Goal: Task Accomplishment & Management: Use online tool/utility

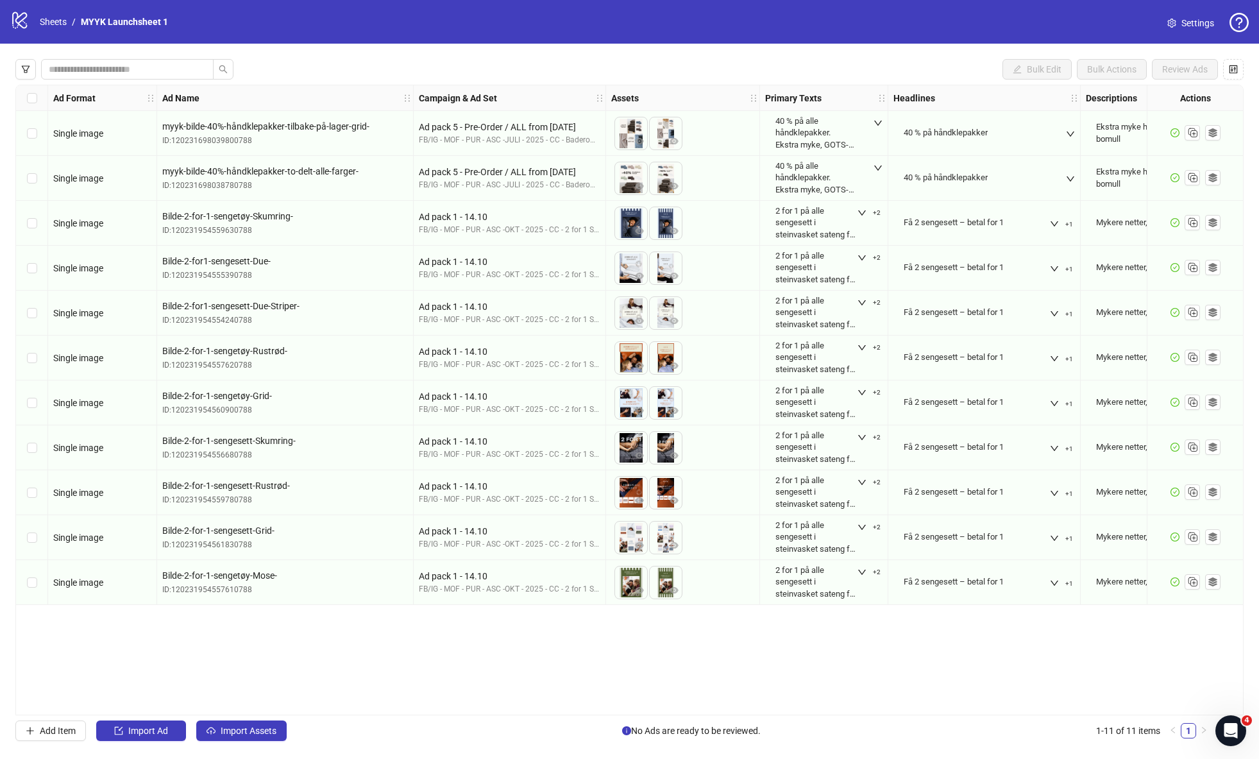
scroll to position [0, 10]
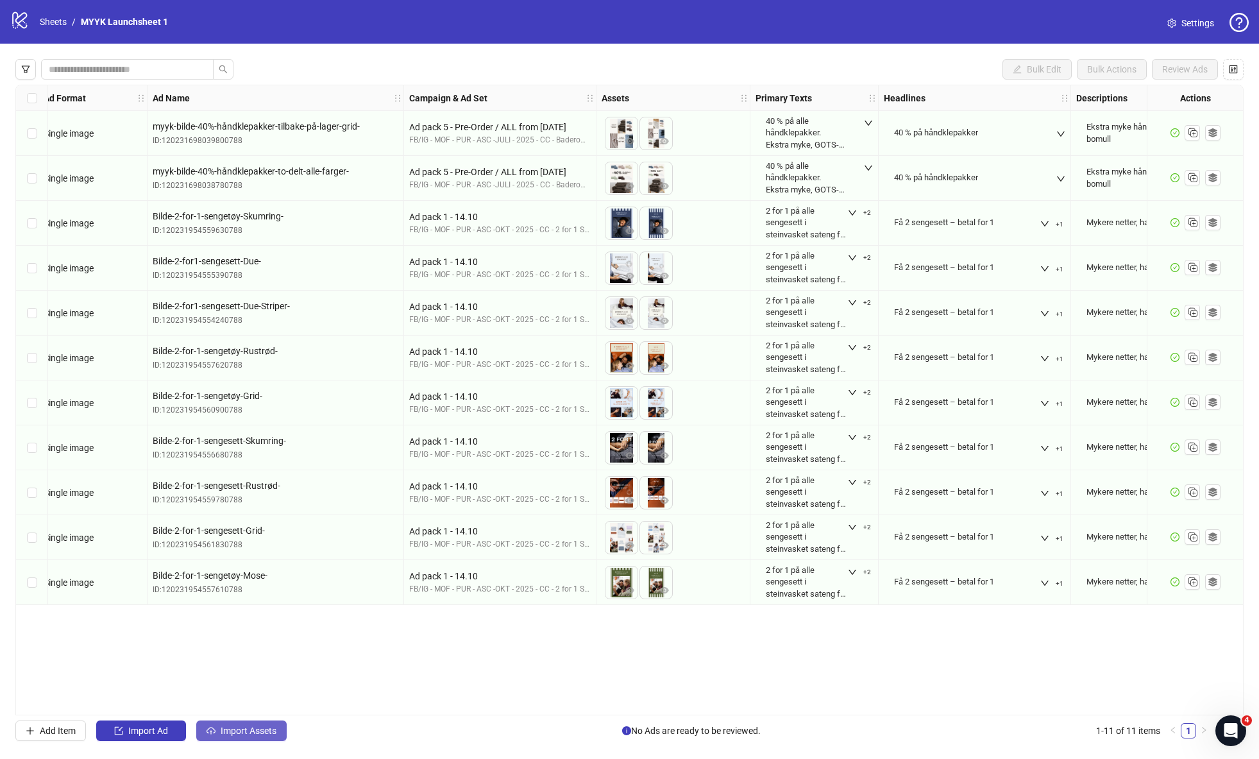
click at [248, 729] on span "Import Assets" at bounding box center [249, 731] width 56 height 10
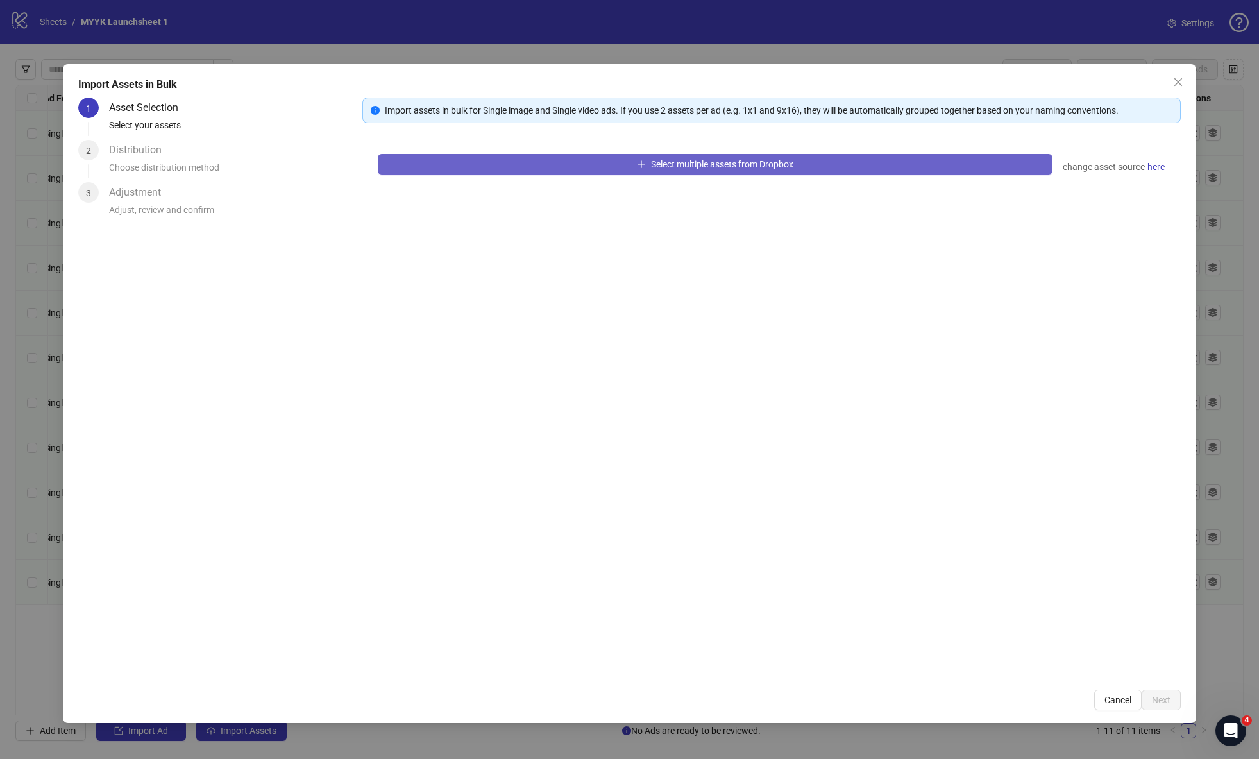
click at [625, 163] on button "Select multiple assets from Dropbox" at bounding box center [715, 164] width 675 height 21
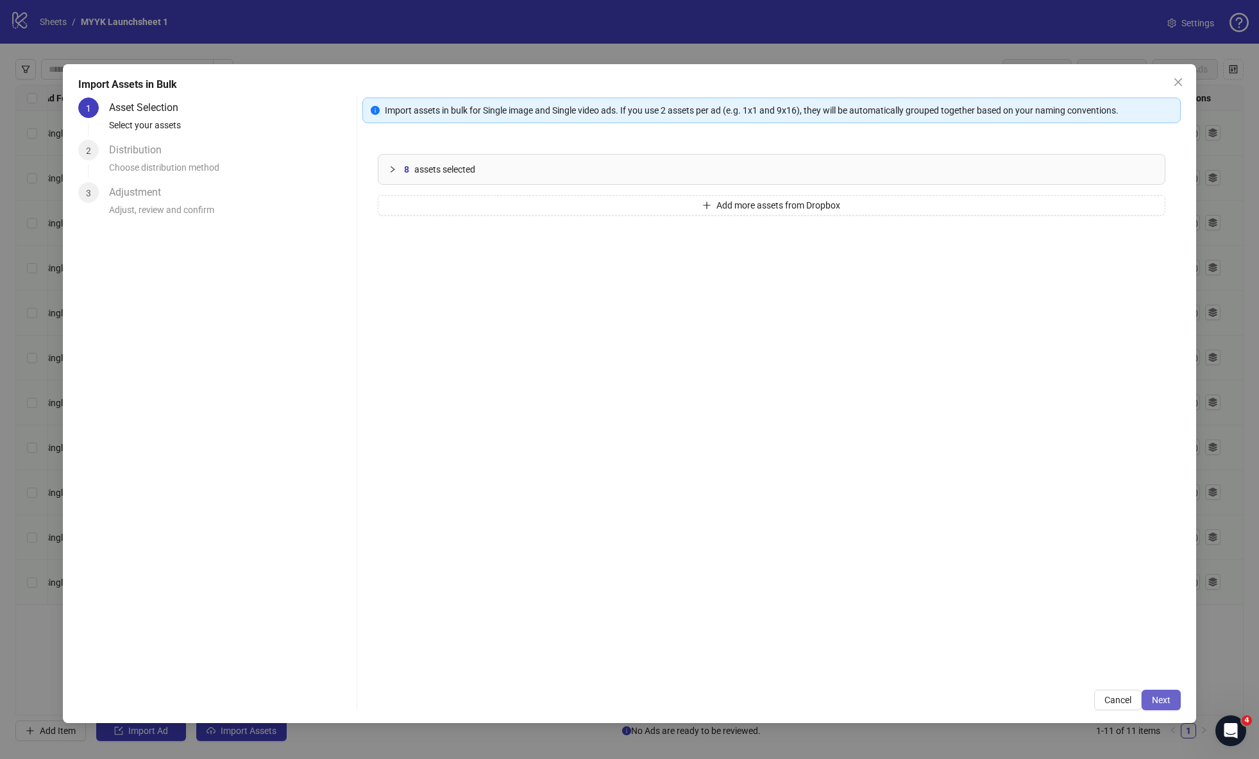
click at [1165, 696] on span "Next" at bounding box center [1161, 700] width 19 height 10
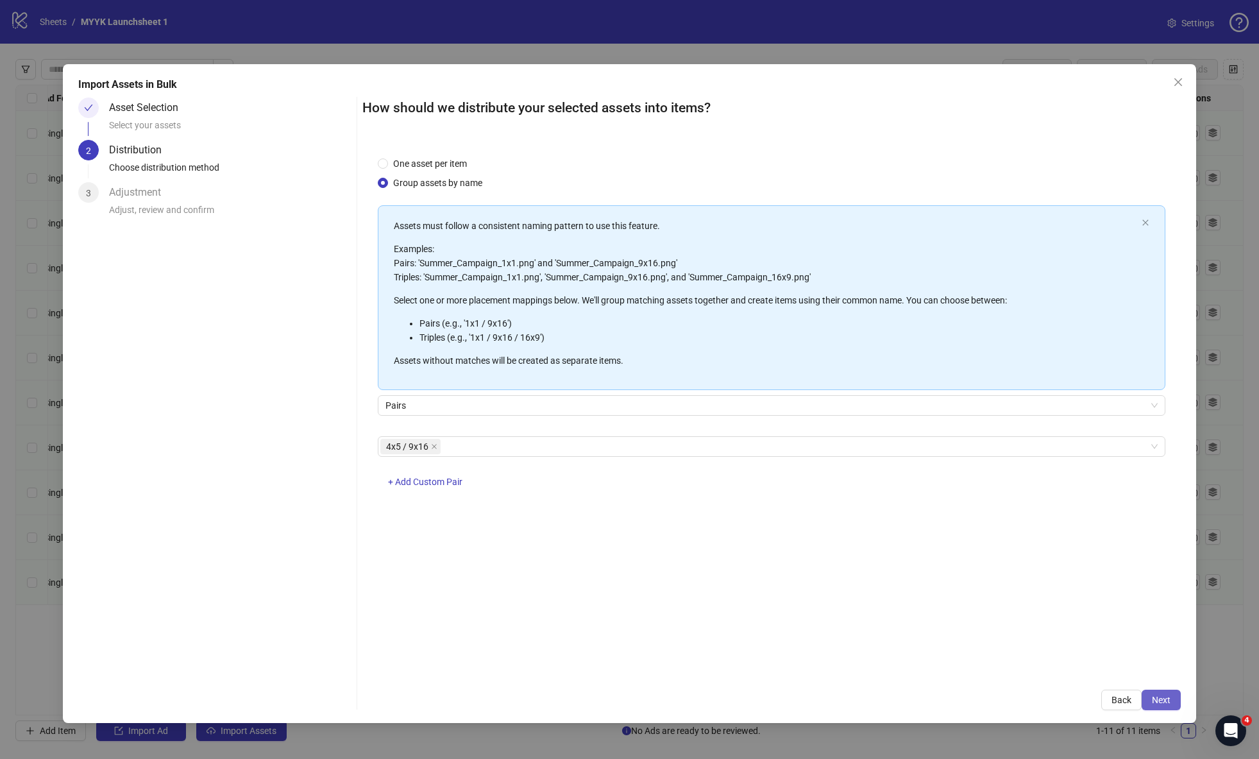
click at [1165, 696] on span "Next" at bounding box center [1161, 700] width 19 height 10
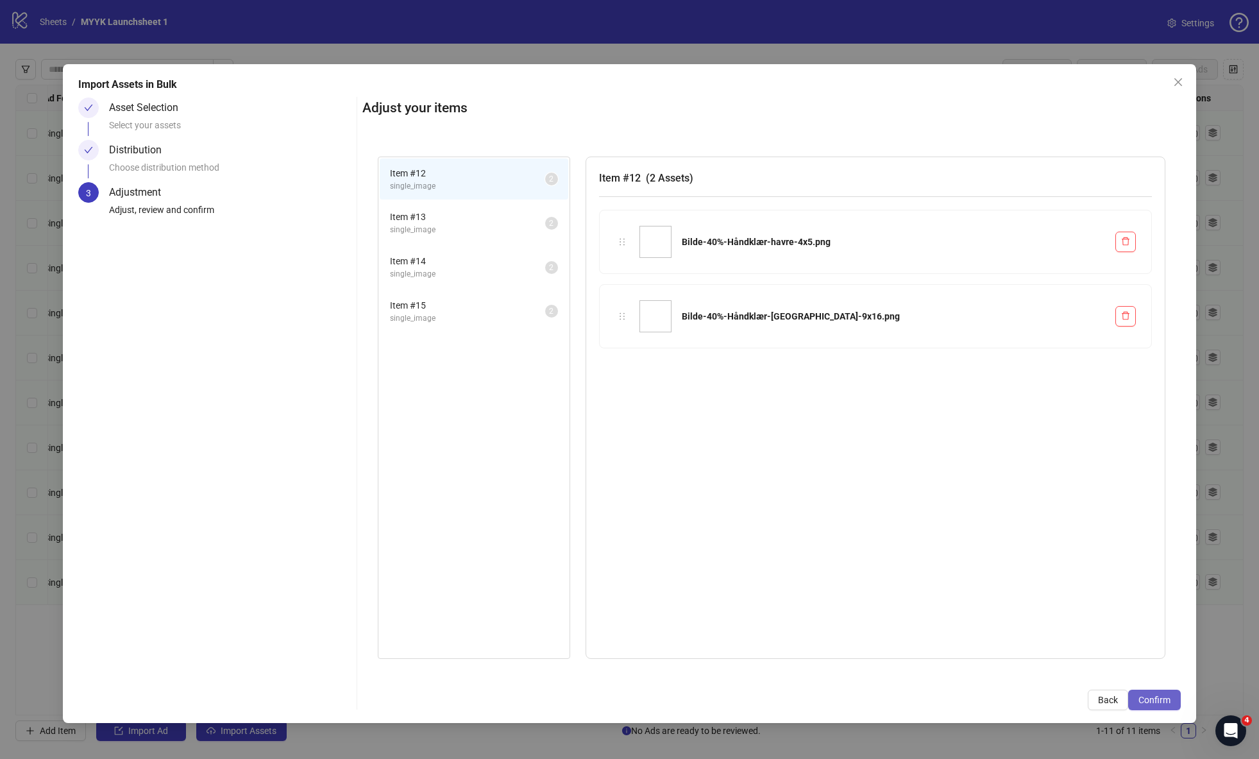
click at [1166, 696] on span "Confirm" at bounding box center [1155, 700] width 32 height 10
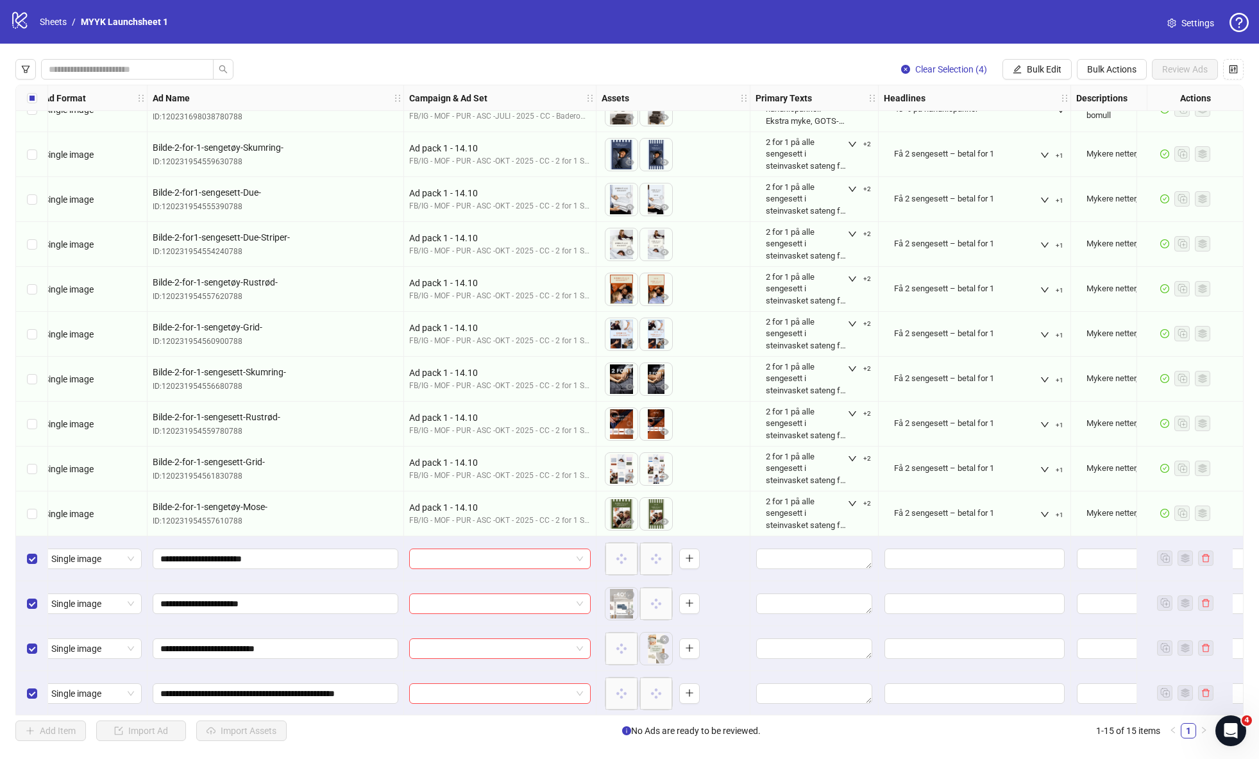
scroll to position [75, 10]
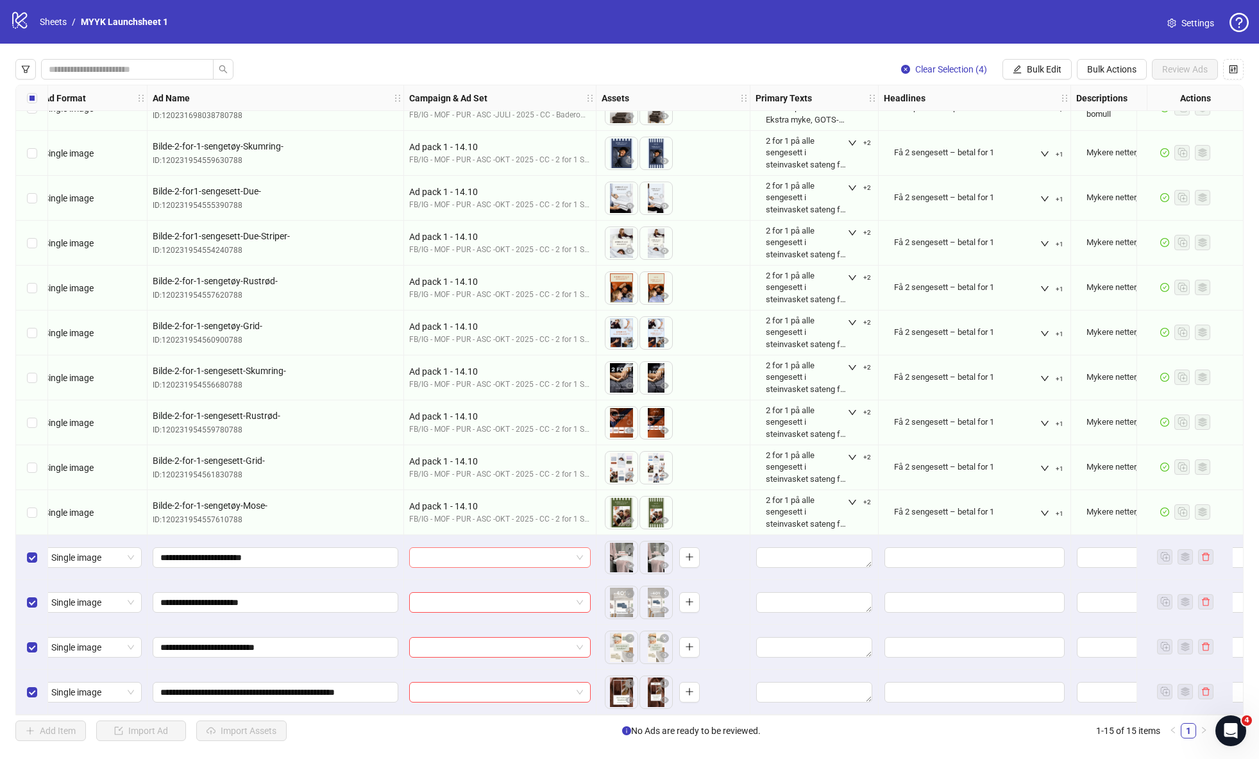
click at [466, 554] on input "search" at bounding box center [494, 557] width 155 height 19
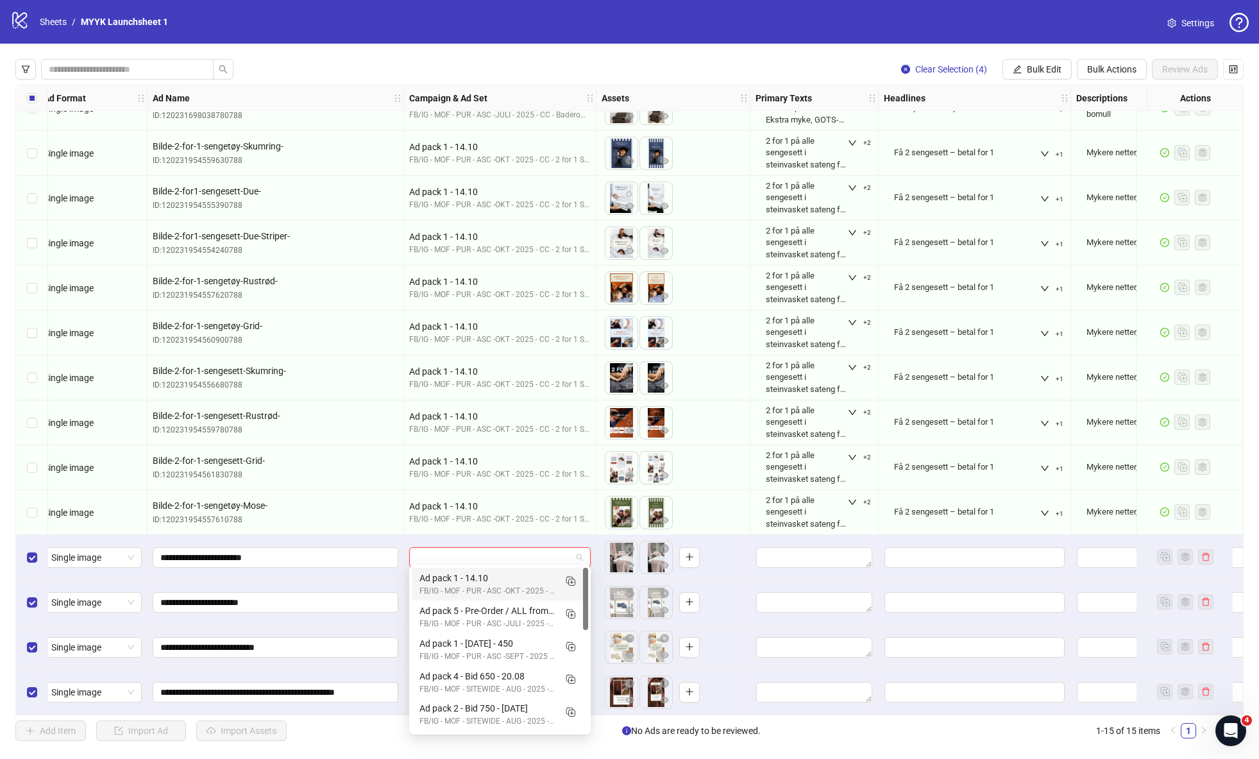
scroll to position [0, 10]
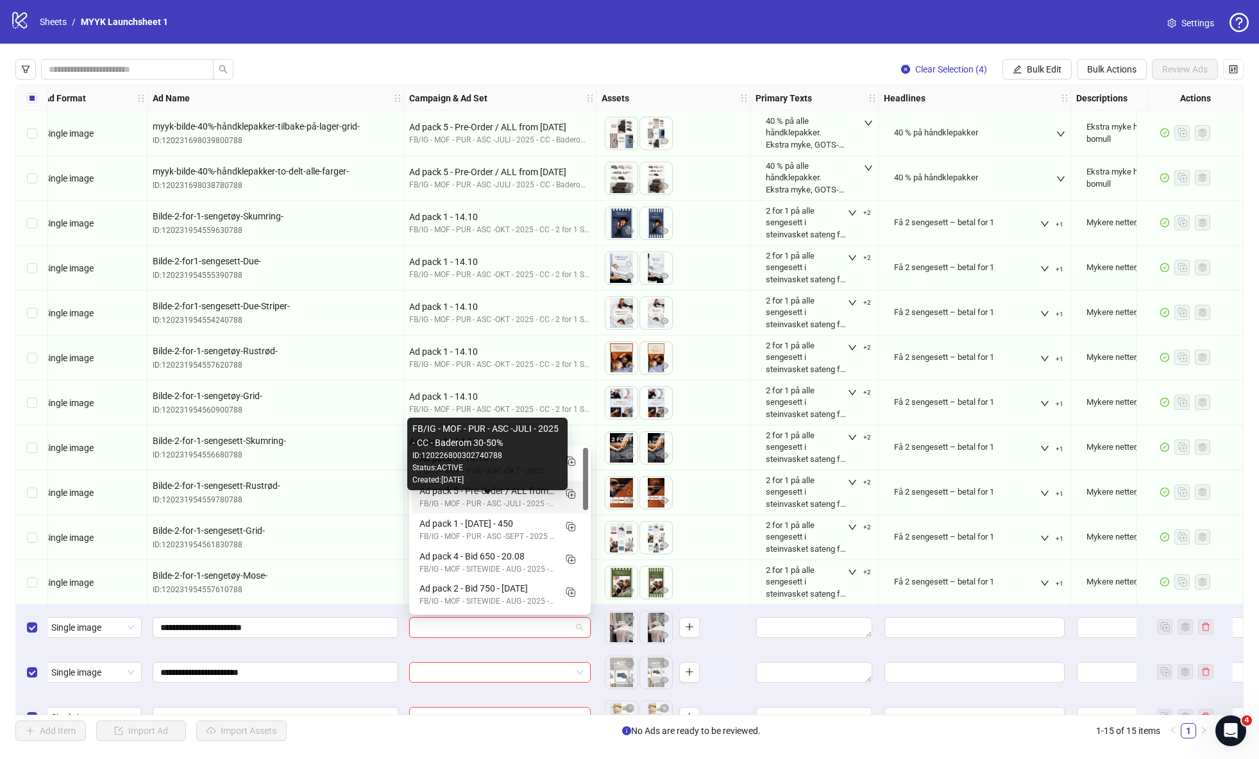
click at [513, 493] on div "Ad pack 5 - Pre-Order / ALL from [DATE]" at bounding box center [487, 491] width 135 height 14
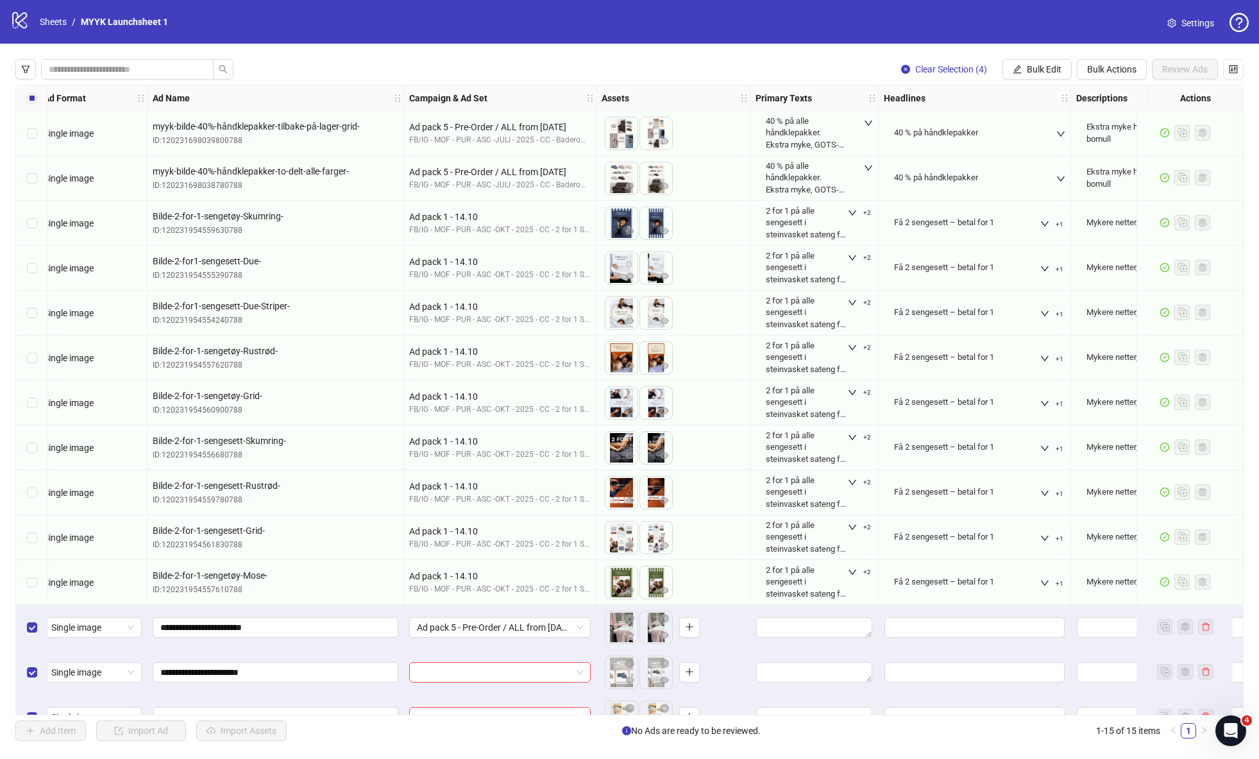
scroll to position [71, 10]
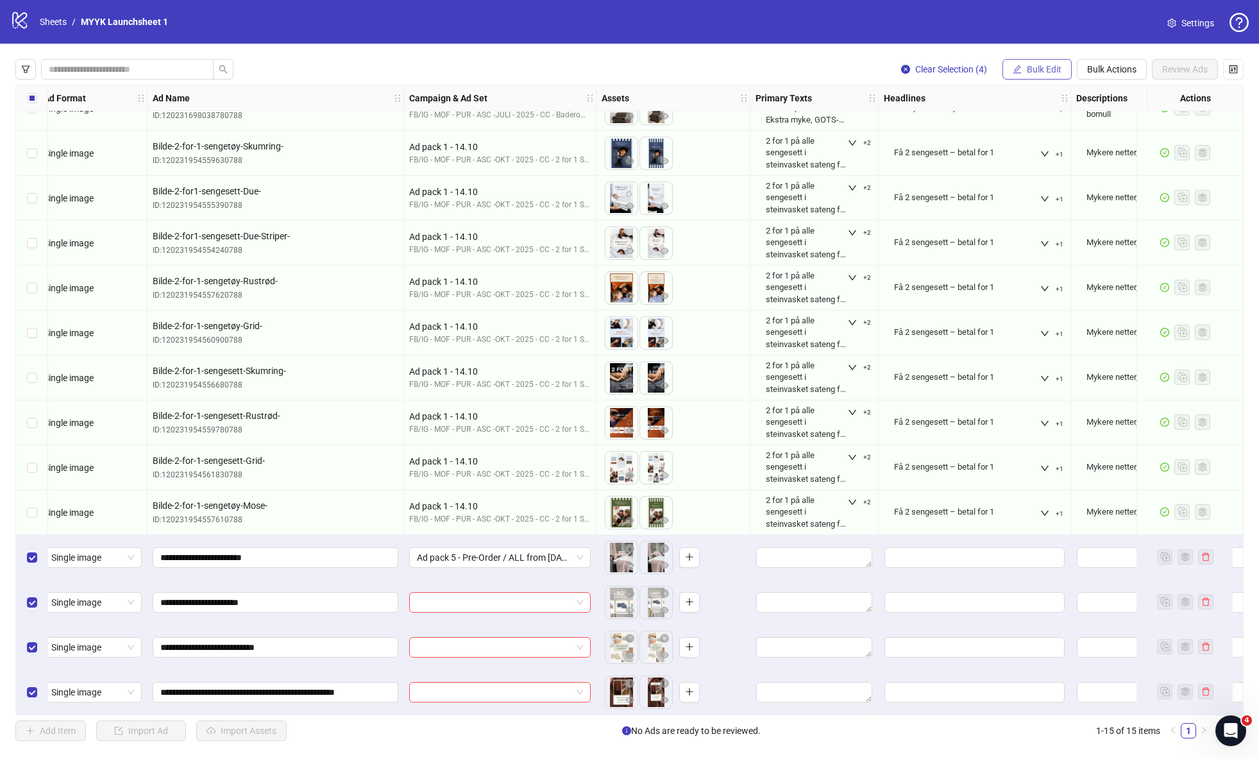
click at [1043, 69] on span "Bulk Edit" at bounding box center [1044, 69] width 35 height 10
click at [1061, 131] on span "Campaign & Ad Set" at bounding box center [1050, 137] width 76 height 14
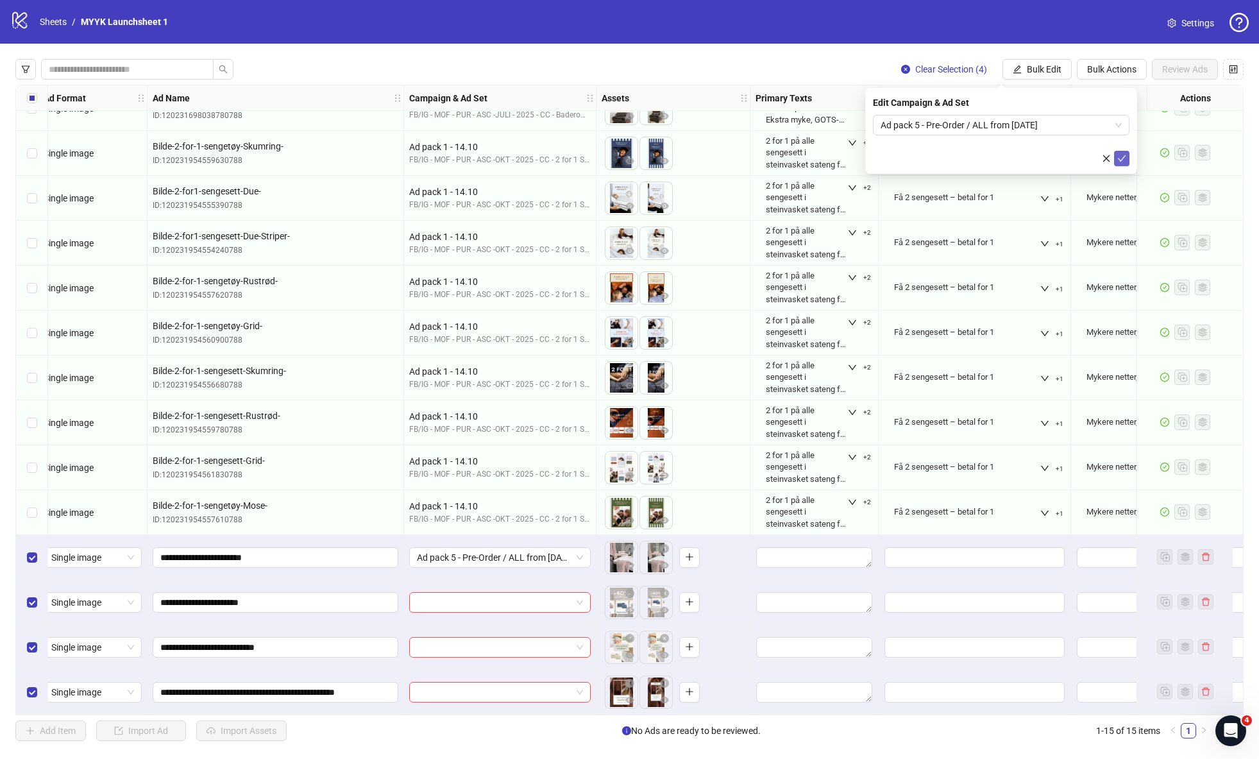
click at [1125, 159] on icon "check" at bounding box center [1122, 158] width 9 height 9
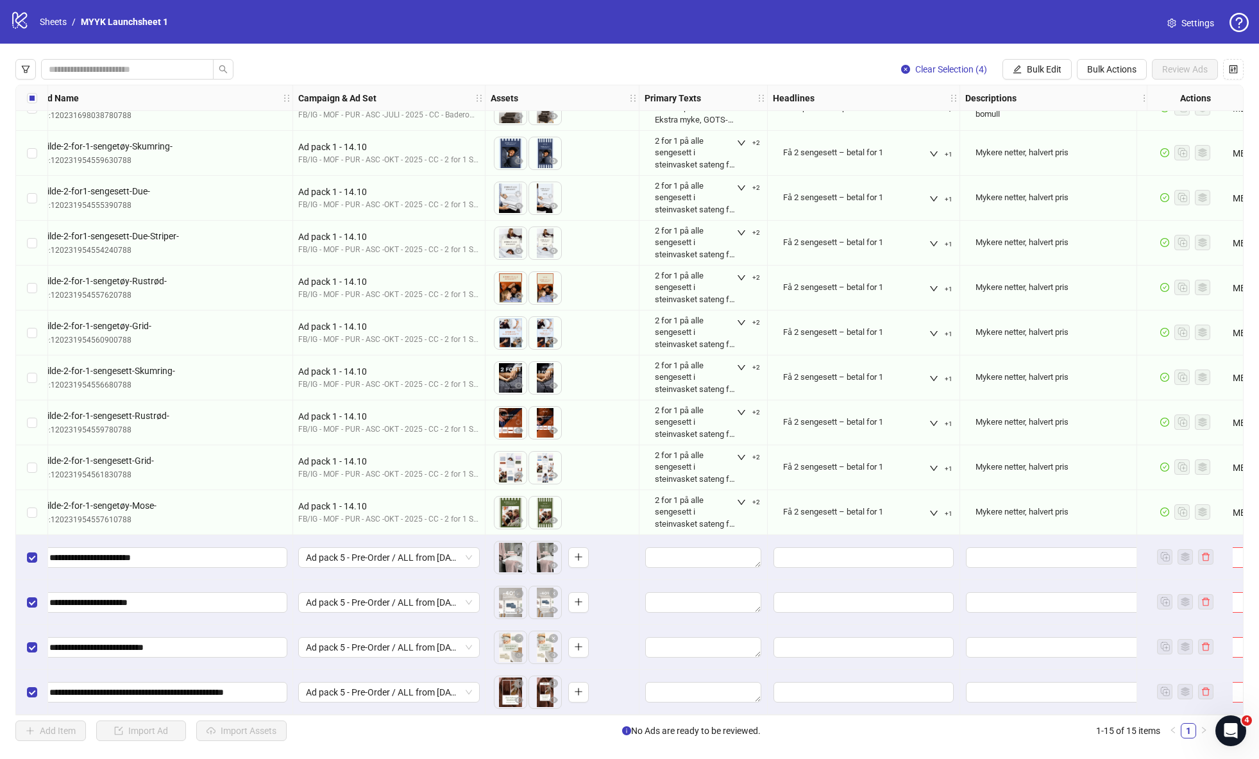
scroll to position [0, 121]
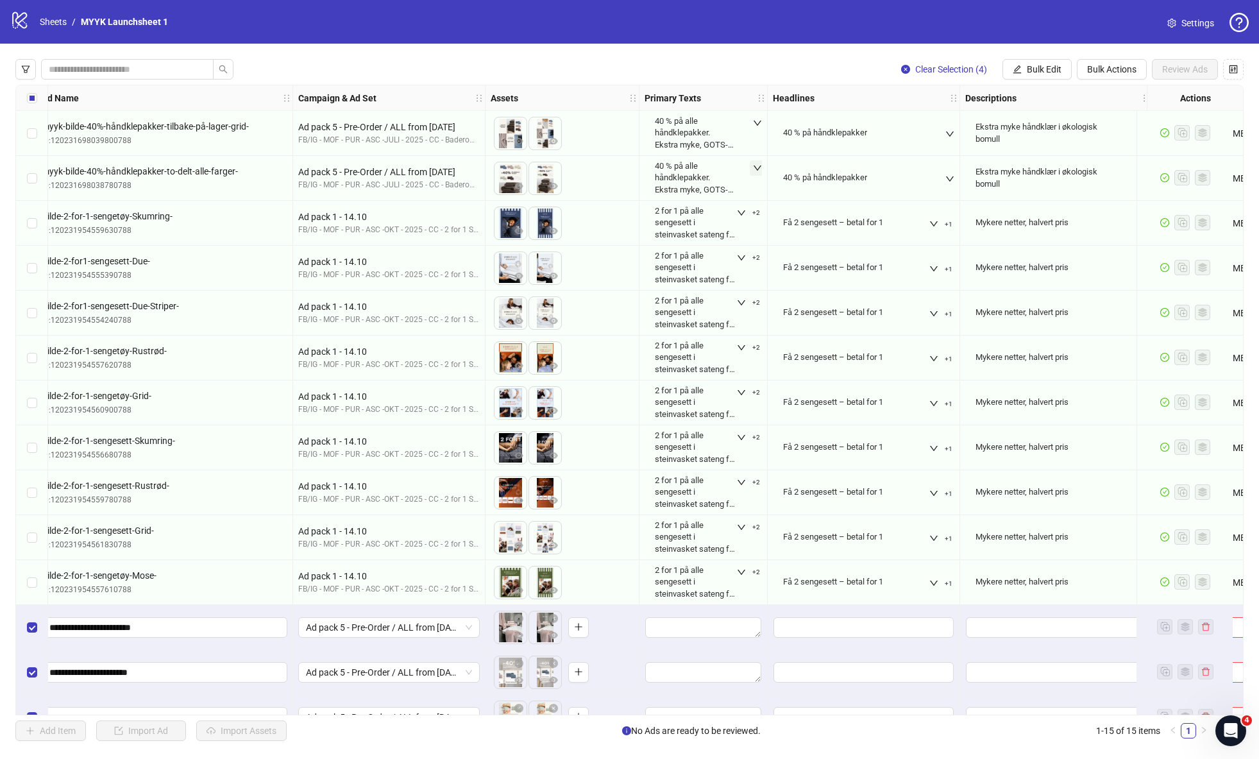
click at [755, 166] on icon "down" at bounding box center [757, 168] width 9 height 9
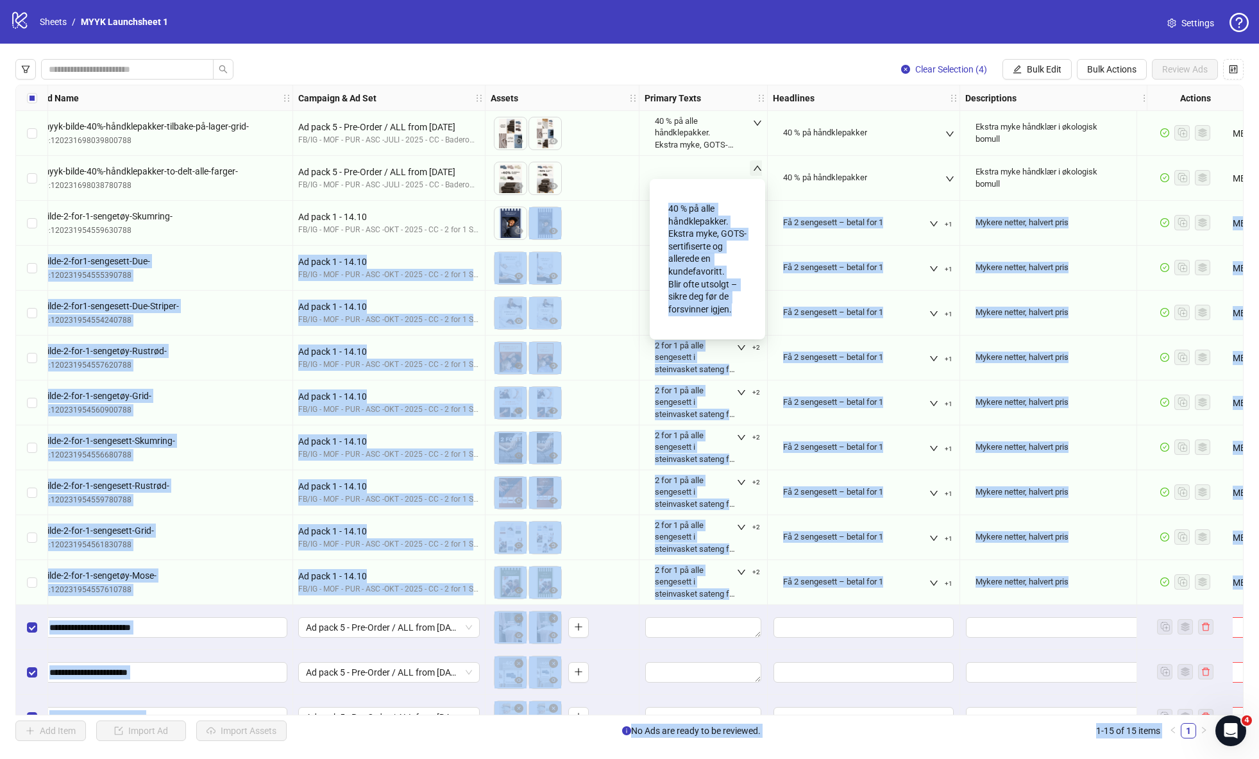
drag, startPoint x: 734, startPoint y: 310, endPoint x: 667, endPoint y: 218, distance: 114.3
click at [628, 220] on body "logo/logo-mobile Sheets / MYYK Launchsheet 1 Settings Clear Selection (4) Bulk …" at bounding box center [629, 379] width 1259 height 759
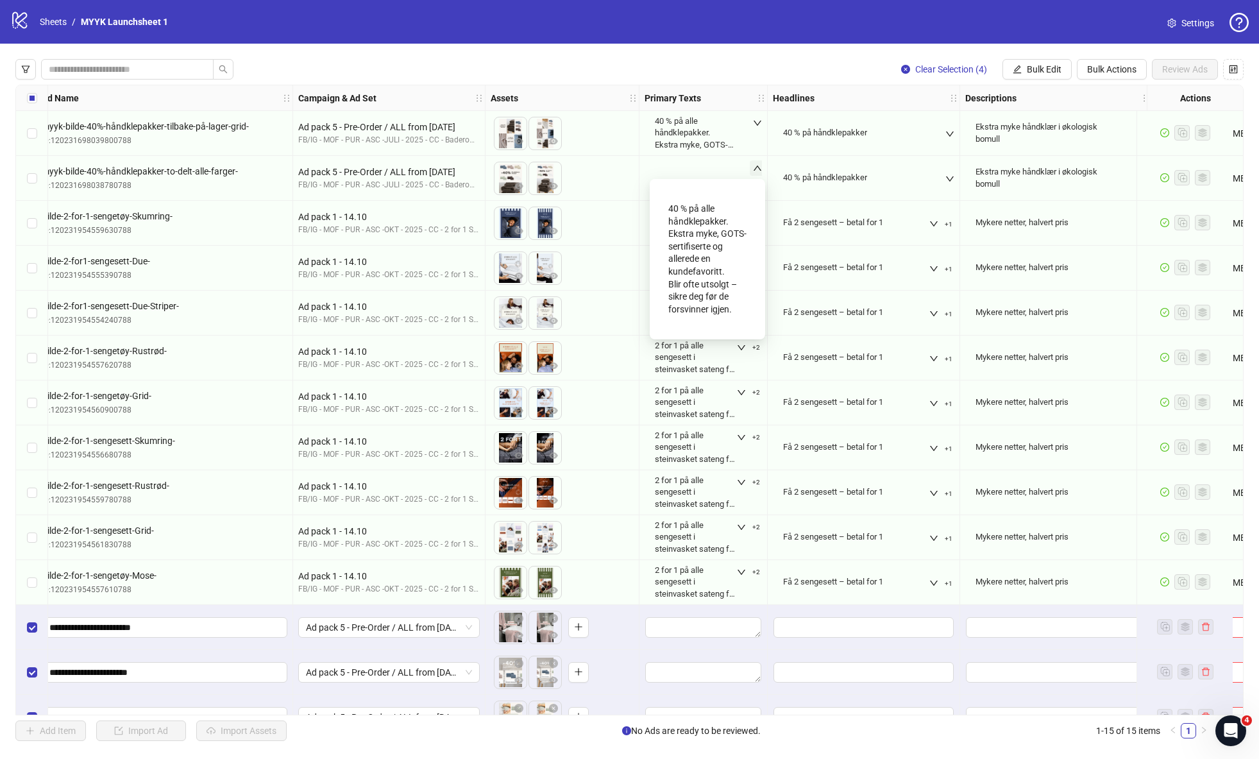
drag, startPoint x: 697, startPoint y: 216, endPoint x: 706, endPoint y: 230, distance: 16.7
click at [697, 216] on div "40 % på alle håndklepakker. Ekstra myke, GOTS-sertifiserte og allerede en kunde…" at bounding box center [708, 259] width 78 height 123
drag, startPoint x: 733, startPoint y: 310, endPoint x: 662, endPoint y: 212, distance: 121.7
click at [662, 212] on div "40 % på alle håndklepakker. Ekstra myke, GOTS-sertifiserte og allerede en kunde…" at bounding box center [707, 259] width 95 height 140
copy div "40 % på alle håndklepakker. Ekstra myke, GOTS-sertifiserte og allerede en kunde…"
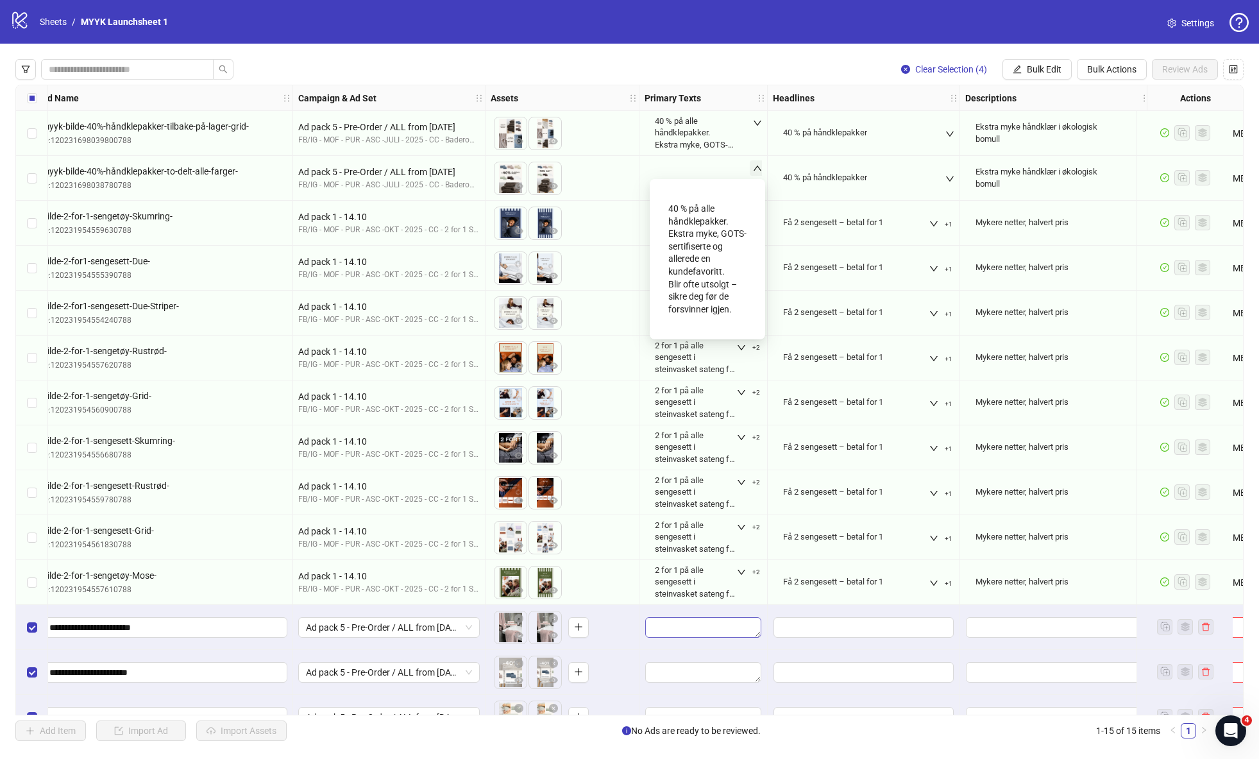
click at [705, 636] on div "Edit values" at bounding box center [703, 628] width 117 height 22
click at [704, 624] on textarea "Edit values" at bounding box center [703, 627] width 116 height 21
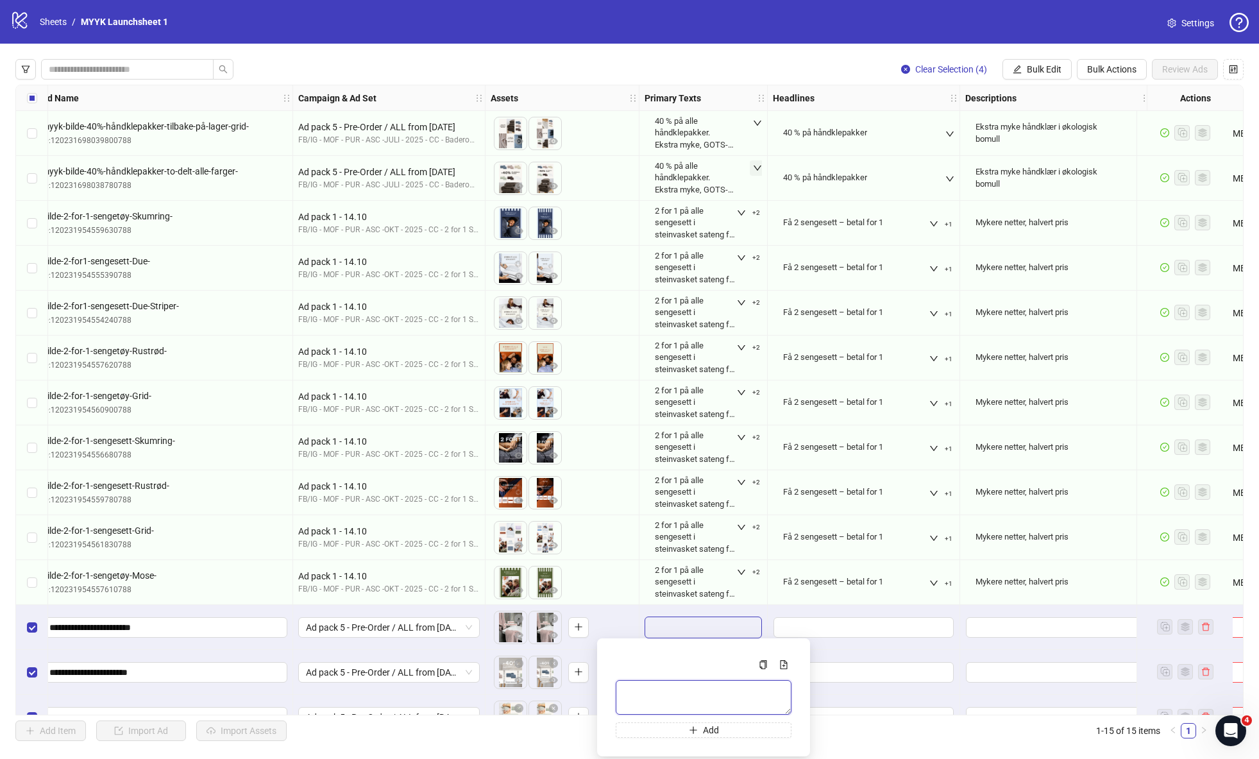
click at [699, 694] on textarea "Multi-text input container - paste or copy values" at bounding box center [704, 697] width 176 height 35
paste textarea "**********"
type textarea "**********"
click at [700, 727] on button "Add" at bounding box center [704, 729] width 176 height 15
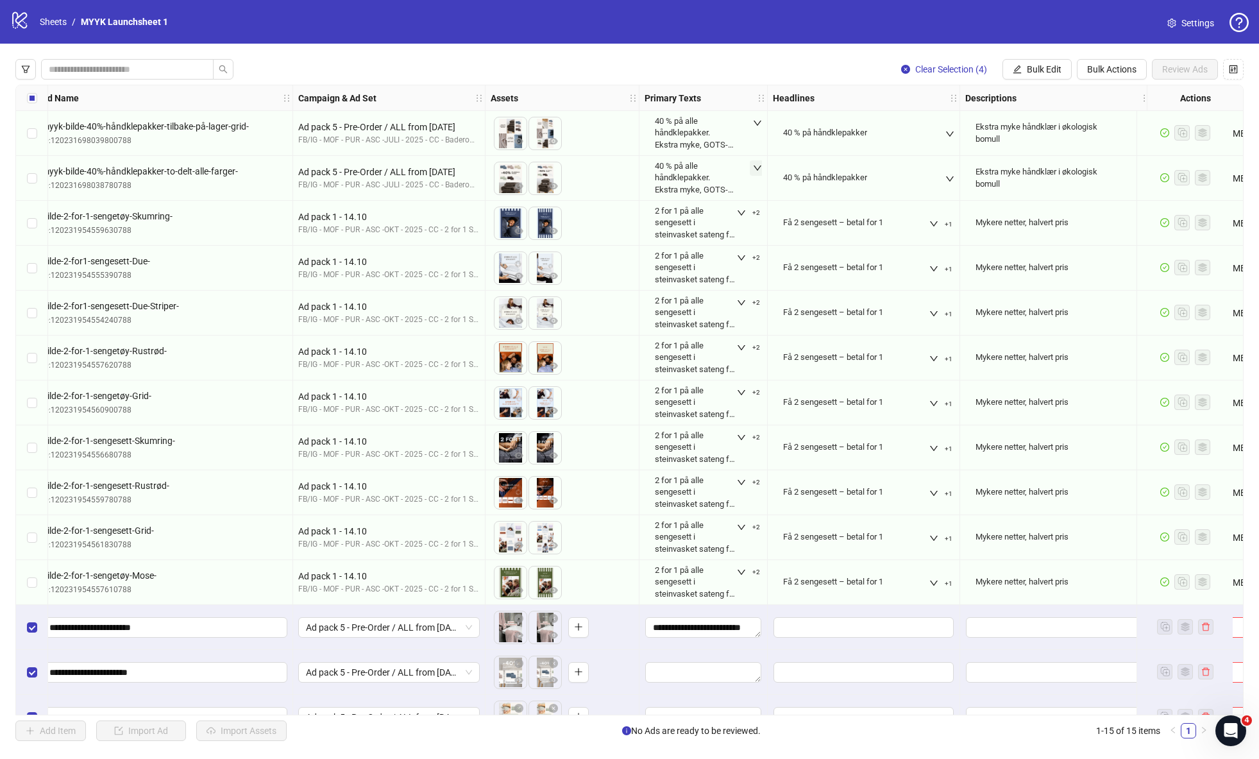
click at [713, 648] on div "**********" at bounding box center [704, 627] width 128 height 45
click at [1030, 68] on span "Bulk Edit" at bounding box center [1044, 69] width 35 height 10
click at [1066, 160] on span "Primary Texts" at bounding box center [1050, 157] width 76 height 14
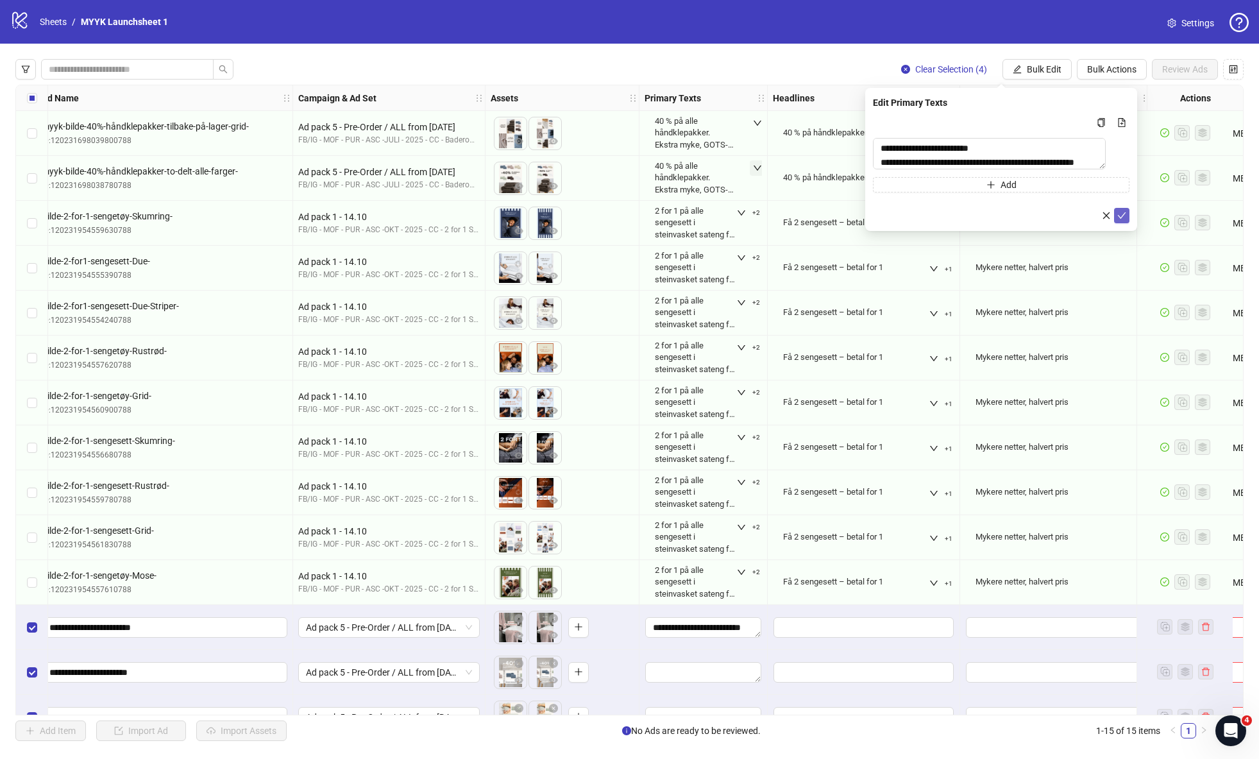
click at [1123, 218] on icon "check" at bounding box center [1122, 215] width 8 height 6
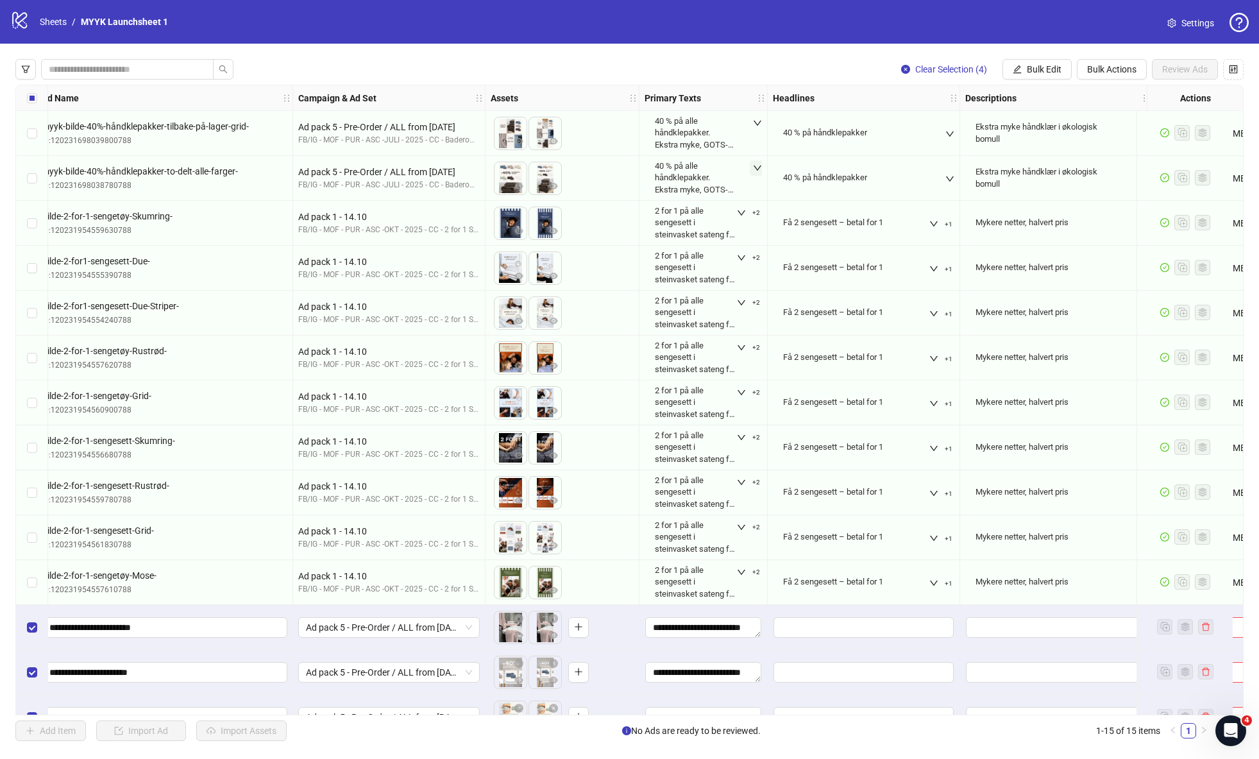
click at [808, 174] on div "40 % på håndklepakker" at bounding box center [825, 178] width 84 height 12
copy div "40 % på håndklepakker"
click at [834, 626] on input "Edit values" at bounding box center [864, 627] width 180 height 21
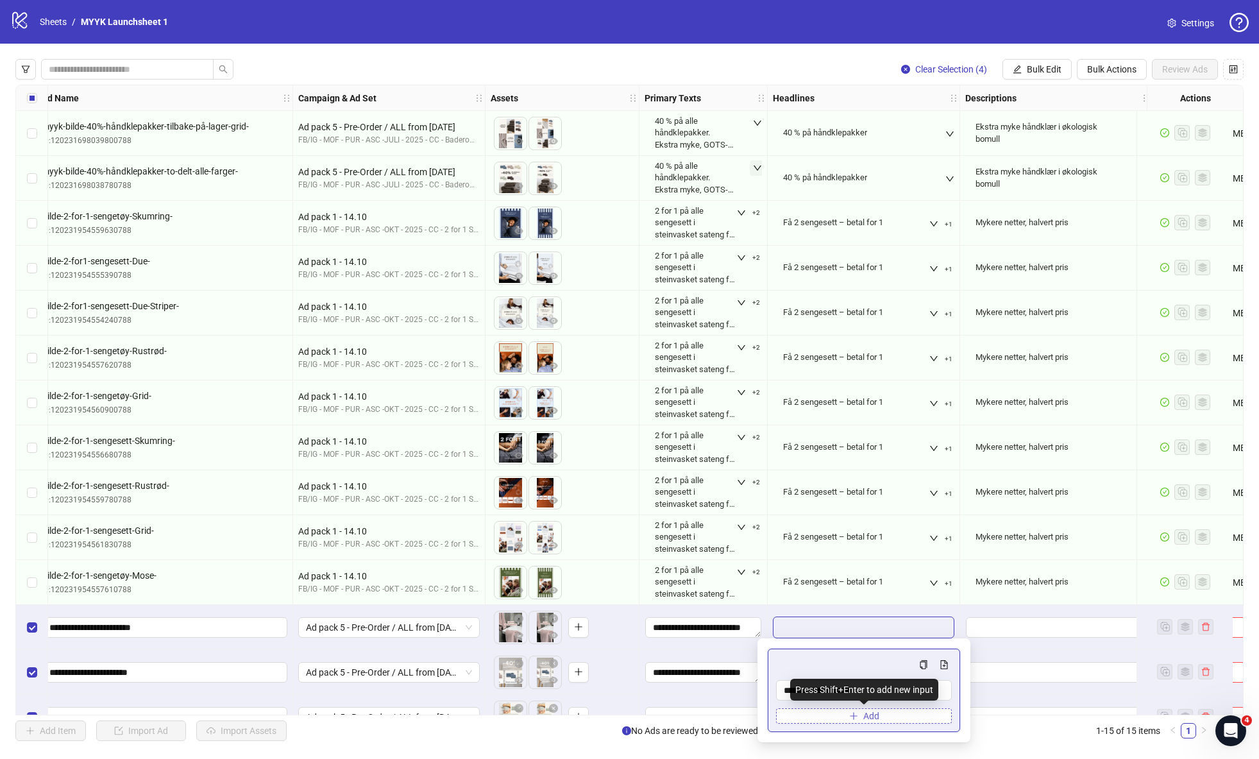
click at [888, 715] on button "Add" at bounding box center [864, 715] width 176 height 15
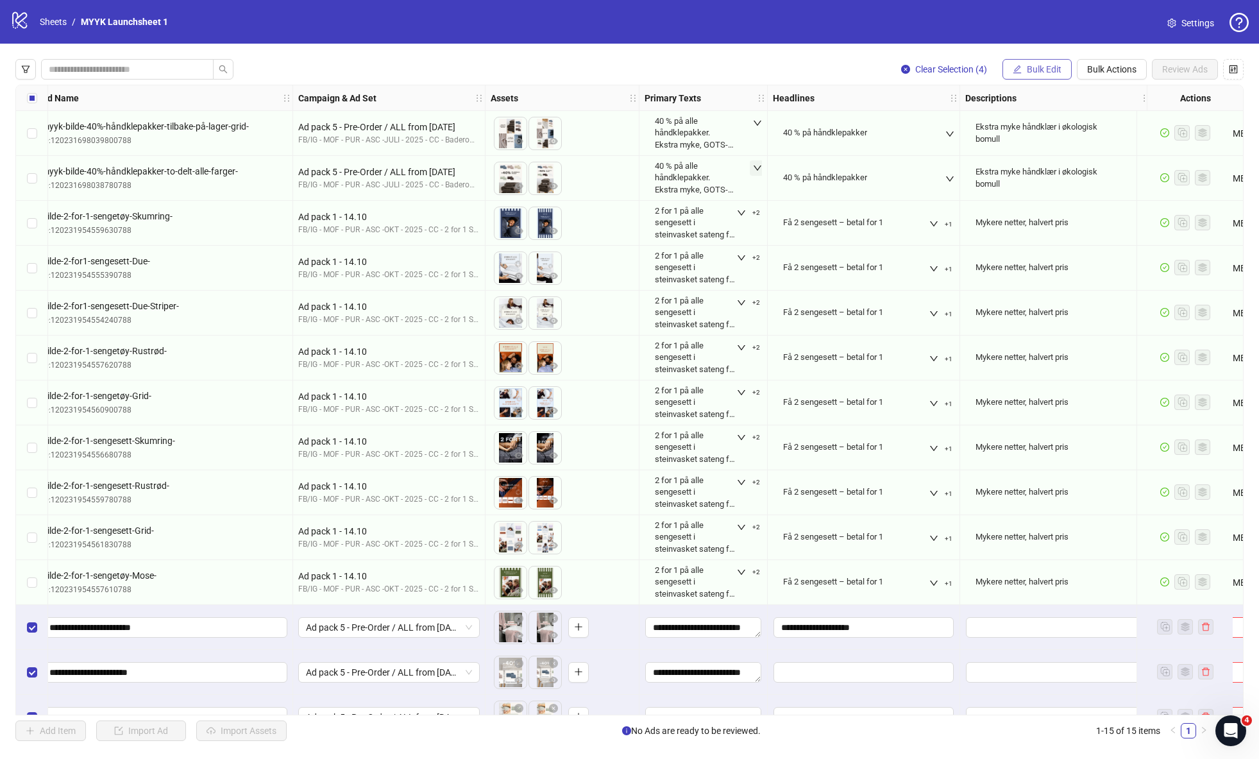
click at [1048, 68] on span "Bulk Edit" at bounding box center [1044, 69] width 35 height 10
click at [1050, 176] on span "Headlines" at bounding box center [1050, 178] width 76 height 14
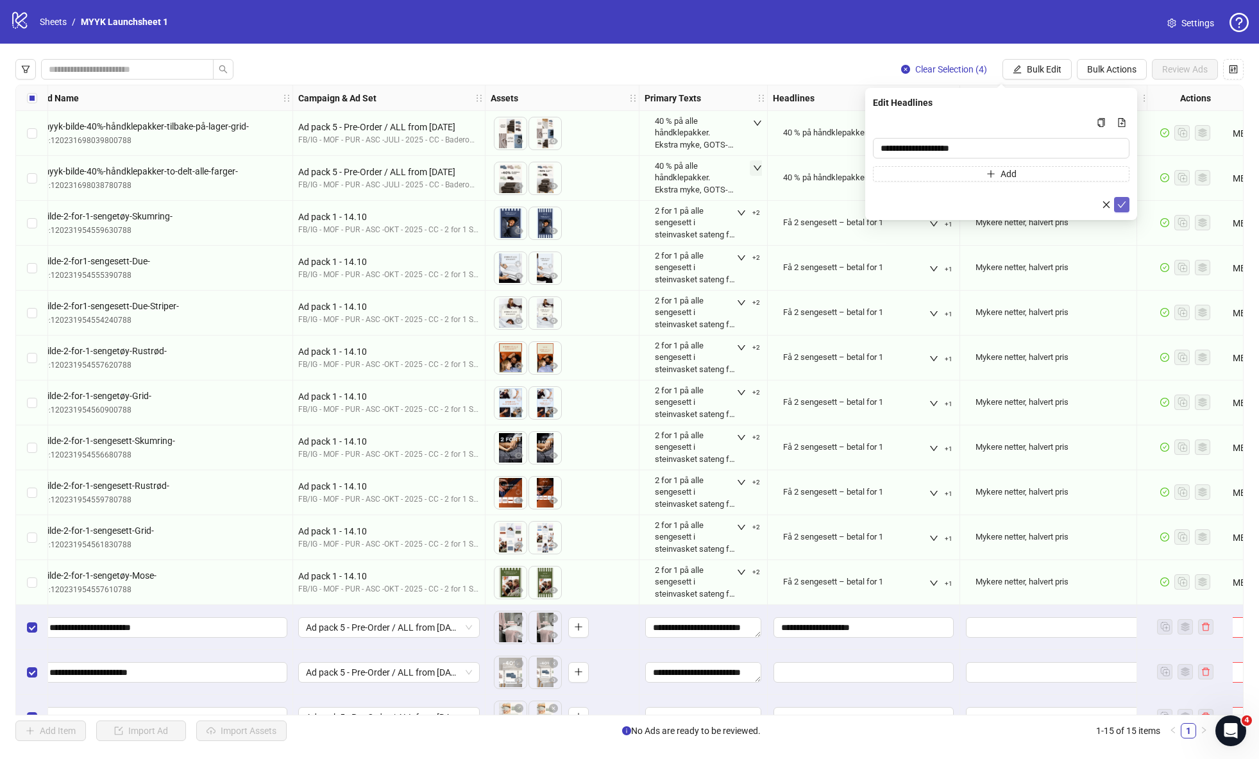
click at [1125, 201] on icon "check" at bounding box center [1122, 204] width 8 height 6
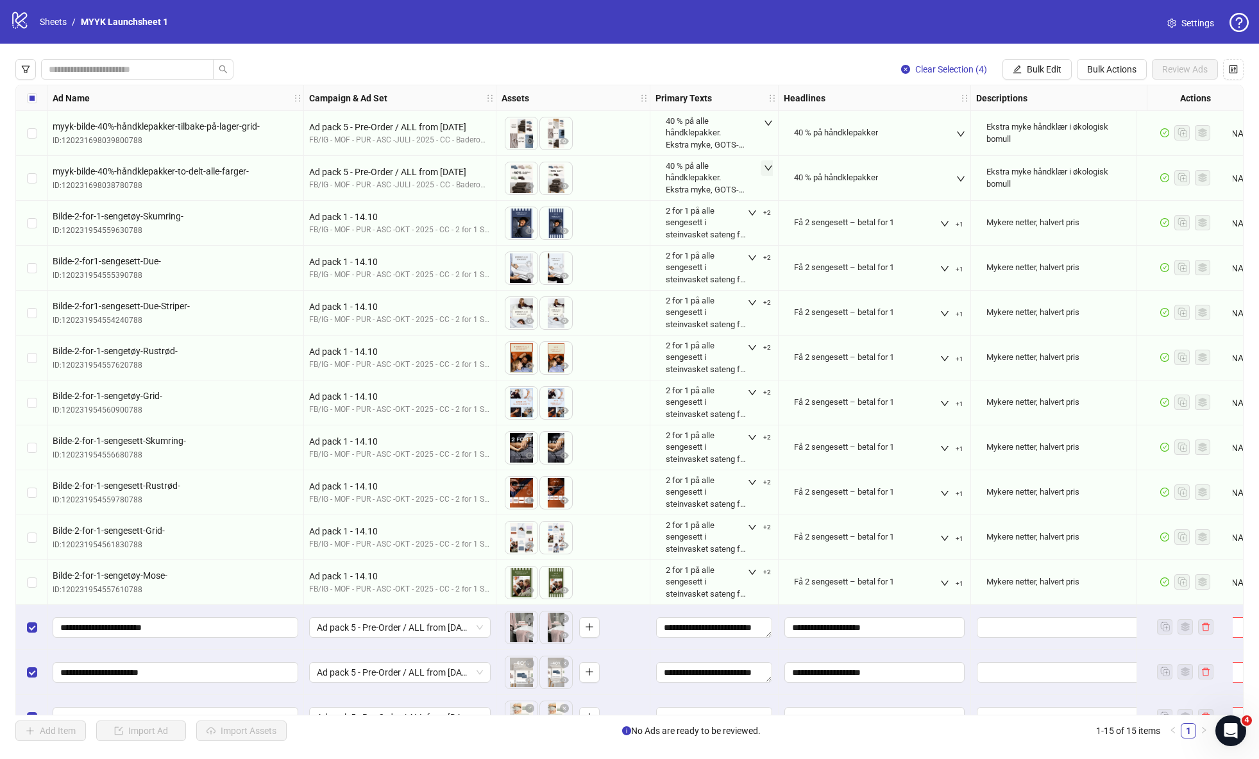
click at [996, 128] on div "Ekstra myke håndklær i økologisk bomull" at bounding box center [1060, 132] width 146 height 23
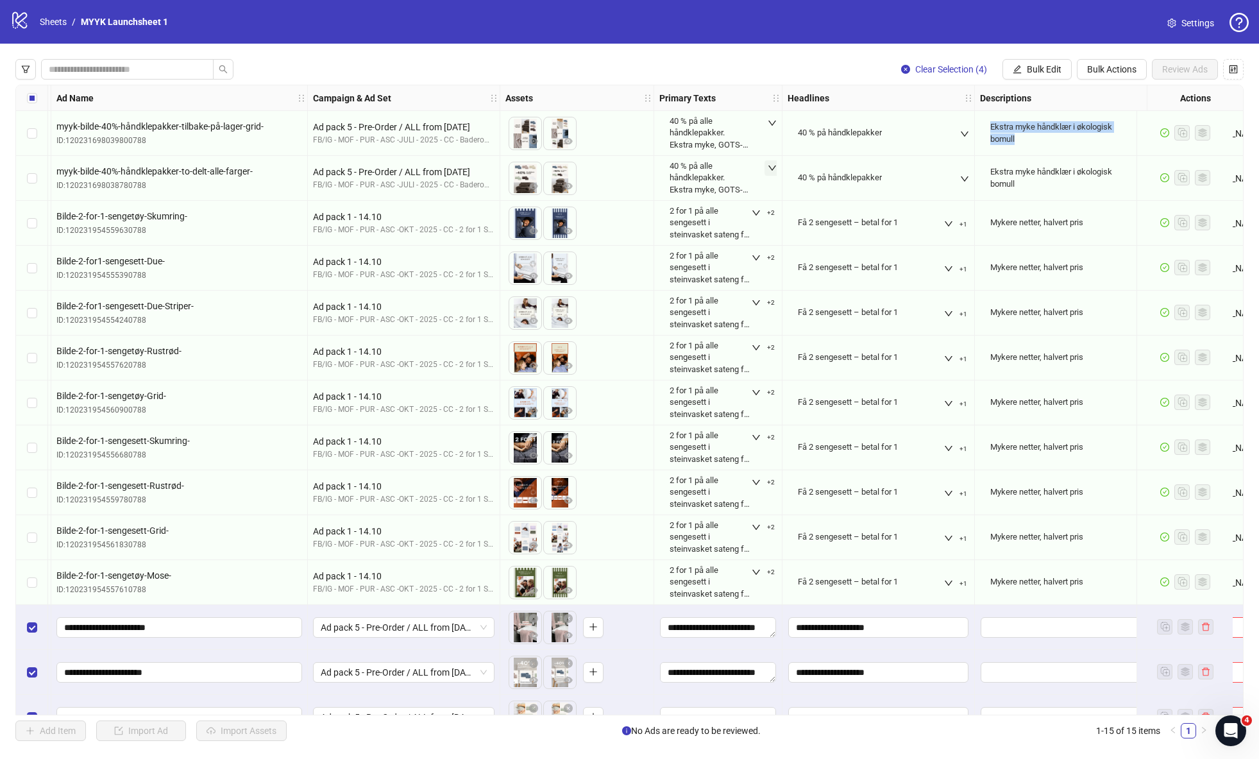
scroll to position [0, 104]
copy div "Ekstra myke håndklær i økologisk bomull"
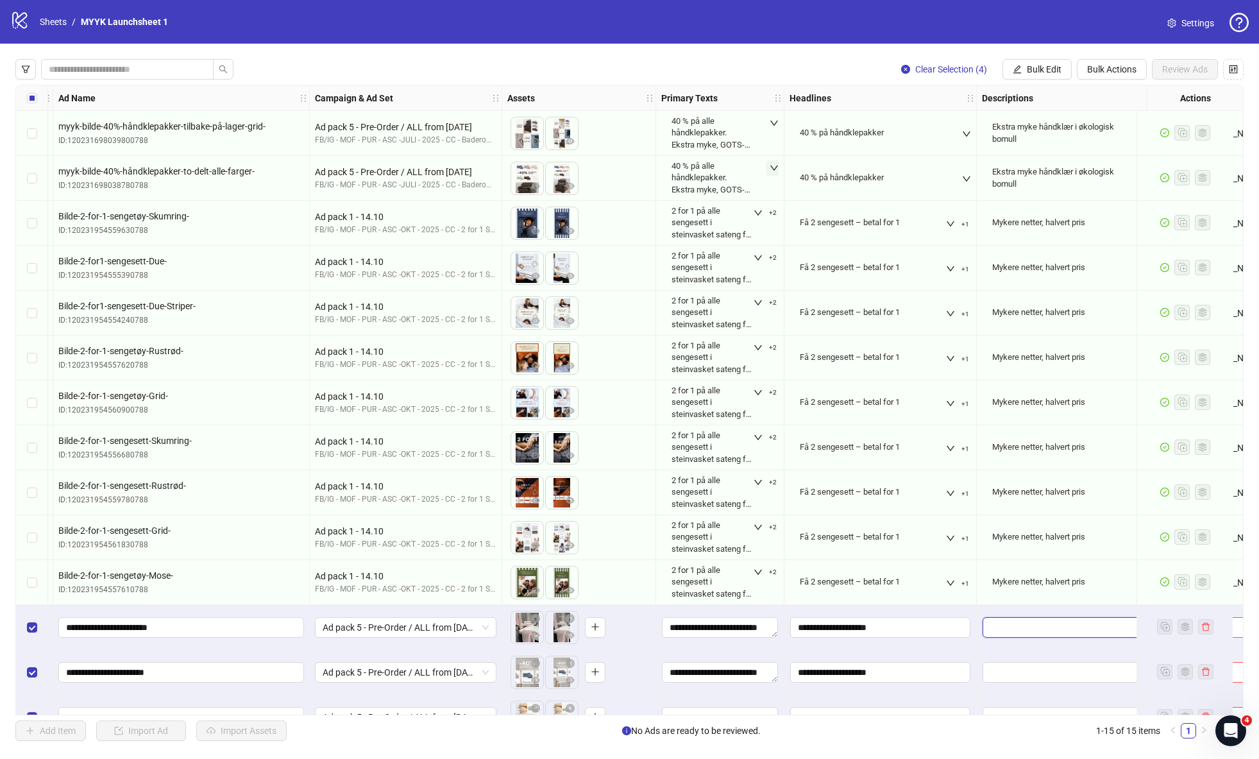
click at [1069, 626] on textarea "Edit values" at bounding box center [1073, 627] width 180 height 21
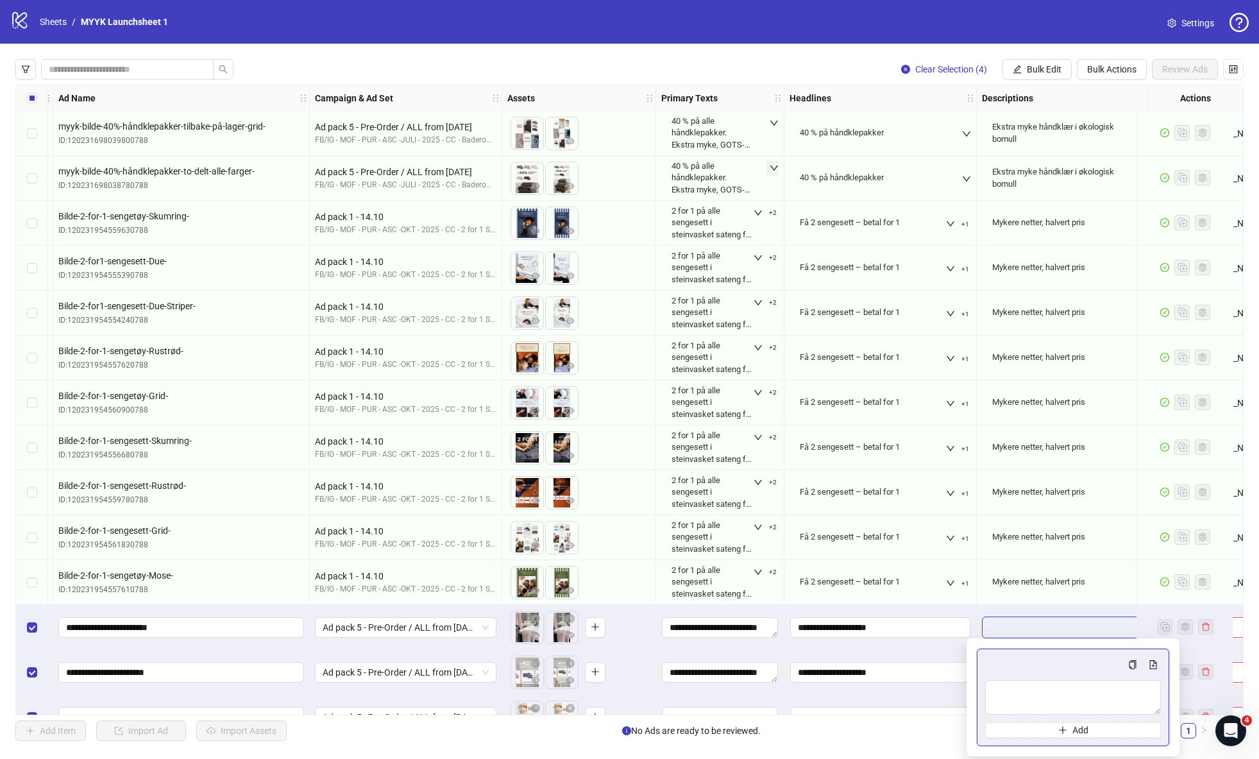
type textarea "**********"
click at [1049, 69] on span "Bulk Edit" at bounding box center [1044, 69] width 35 height 10
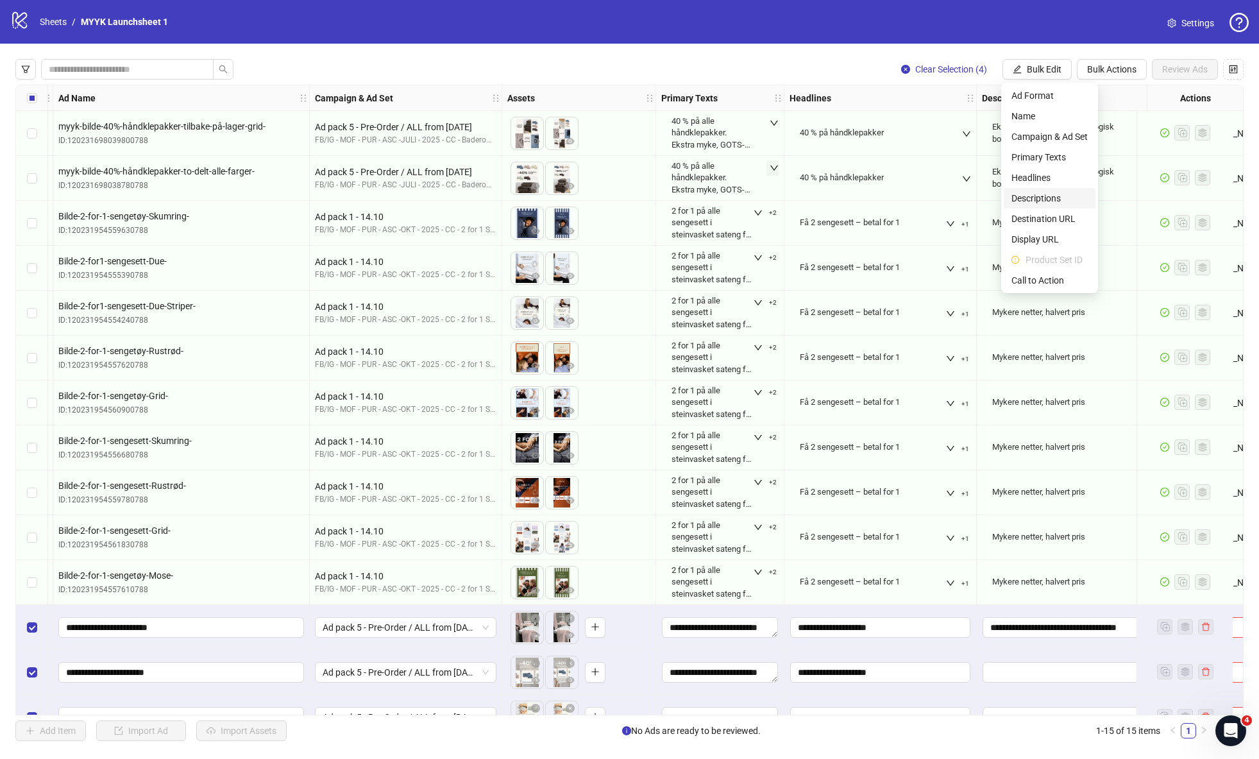
click at [1045, 195] on span "Descriptions" at bounding box center [1050, 198] width 76 height 14
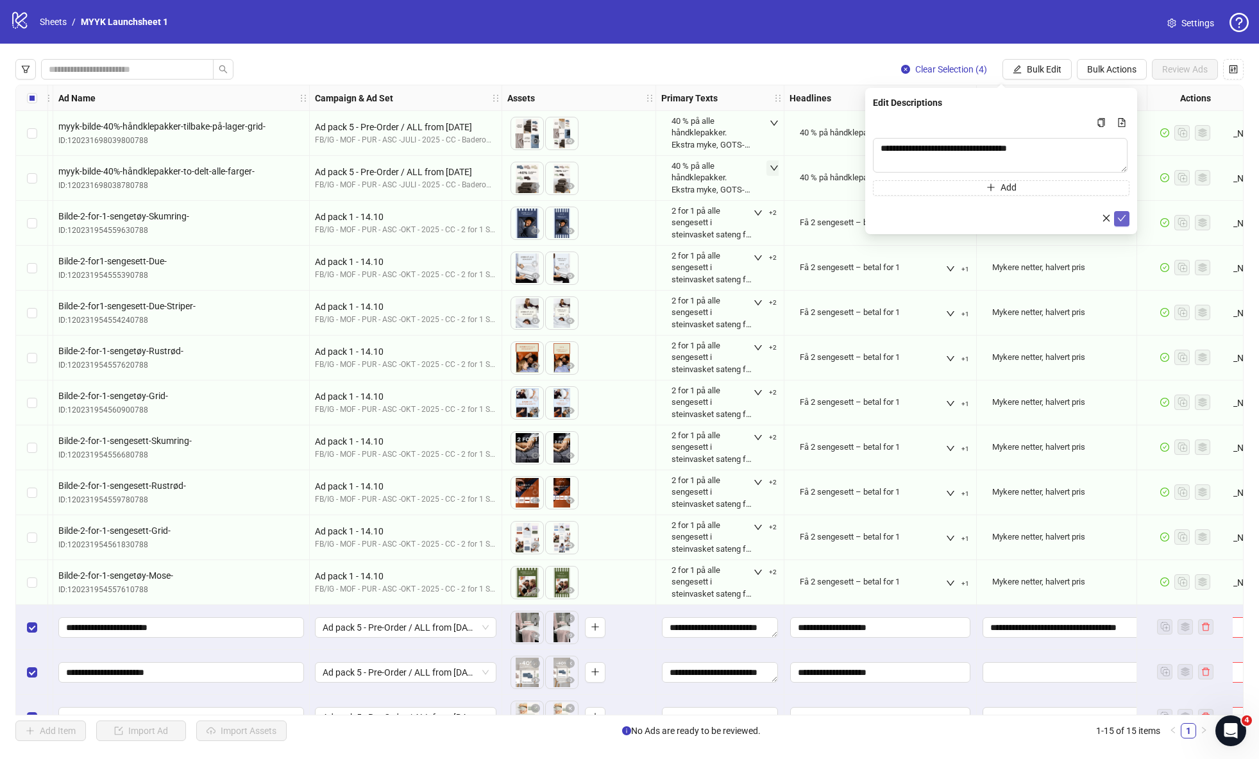
click at [1122, 220] on icon "check" at bounding box center [1122, 218] width 8 height 6
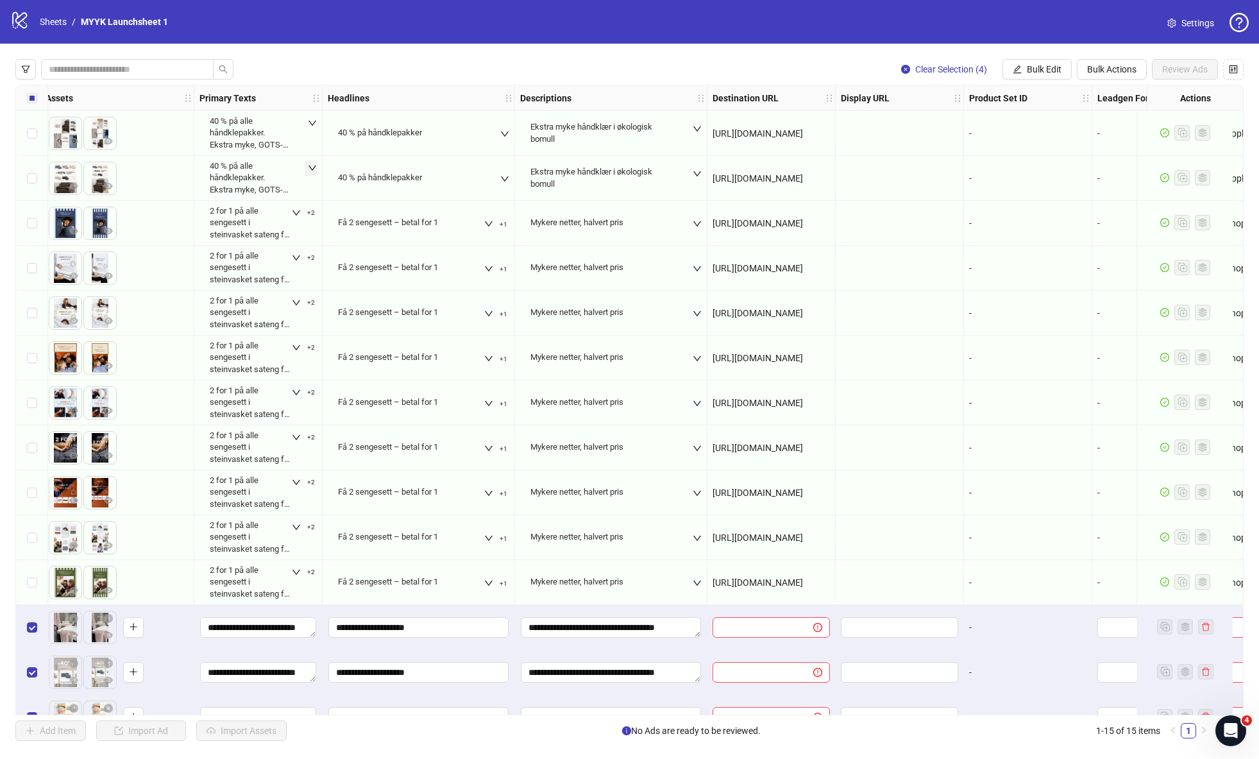
scroll to position [0, 568]
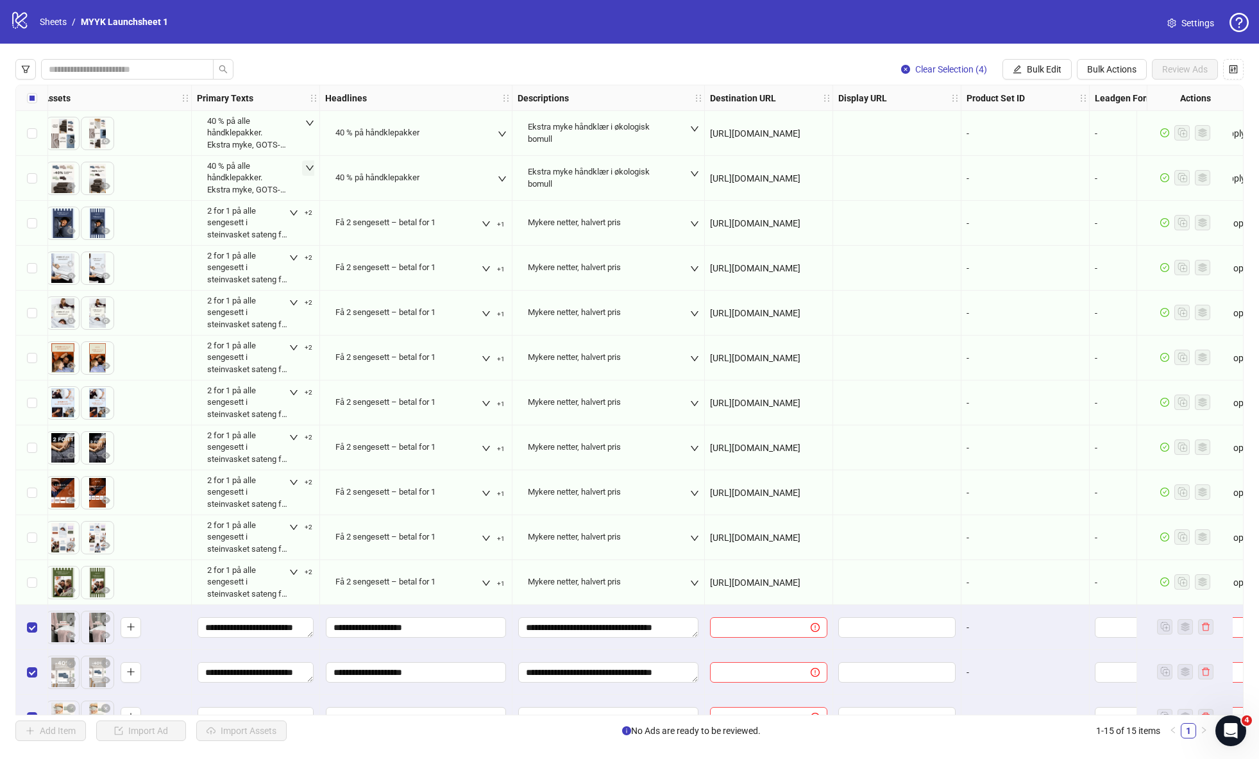
click at [790, 135] on span "[URL][DOMAIN_NAME]" at bounding box center [755, 133] width 90 height 10
copy span "[URL][DOMAIN_NAME]"
click at [763, 632] on input "text" at bounding box center [755, 627] width 75 height 14
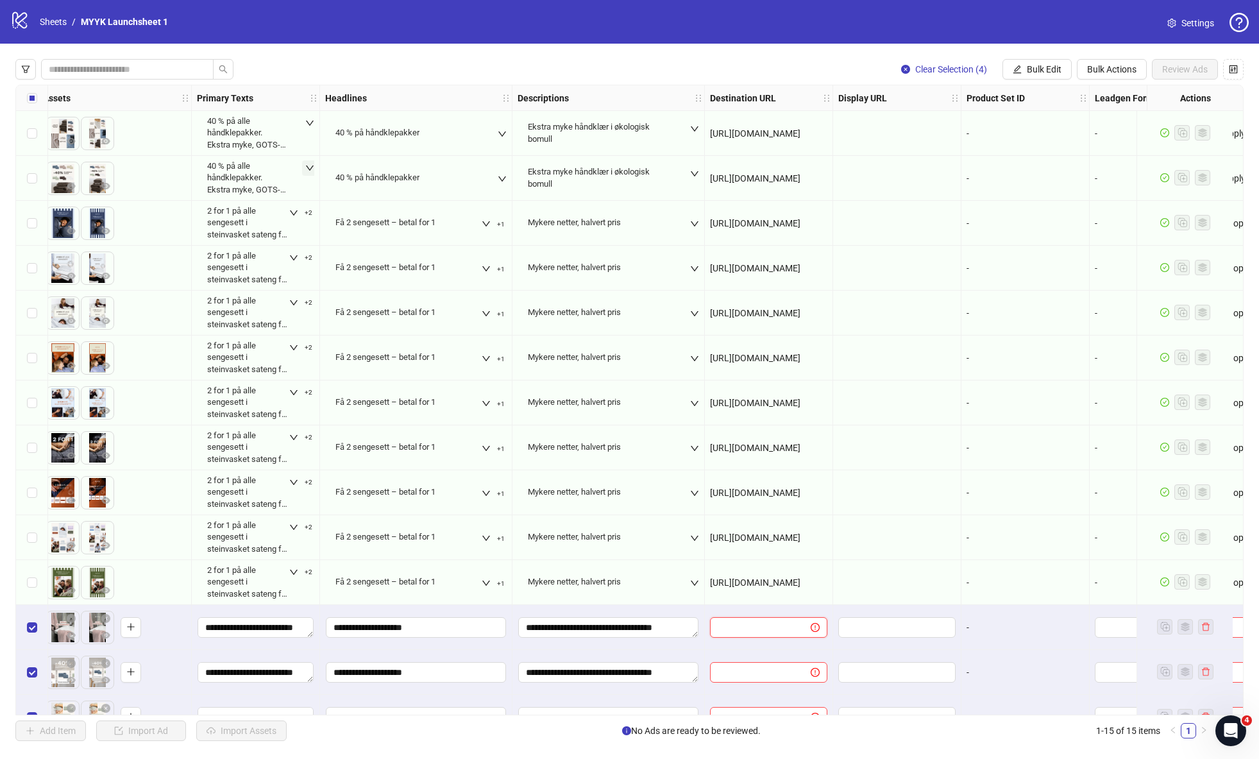
paste input "**********"
type input "**********"
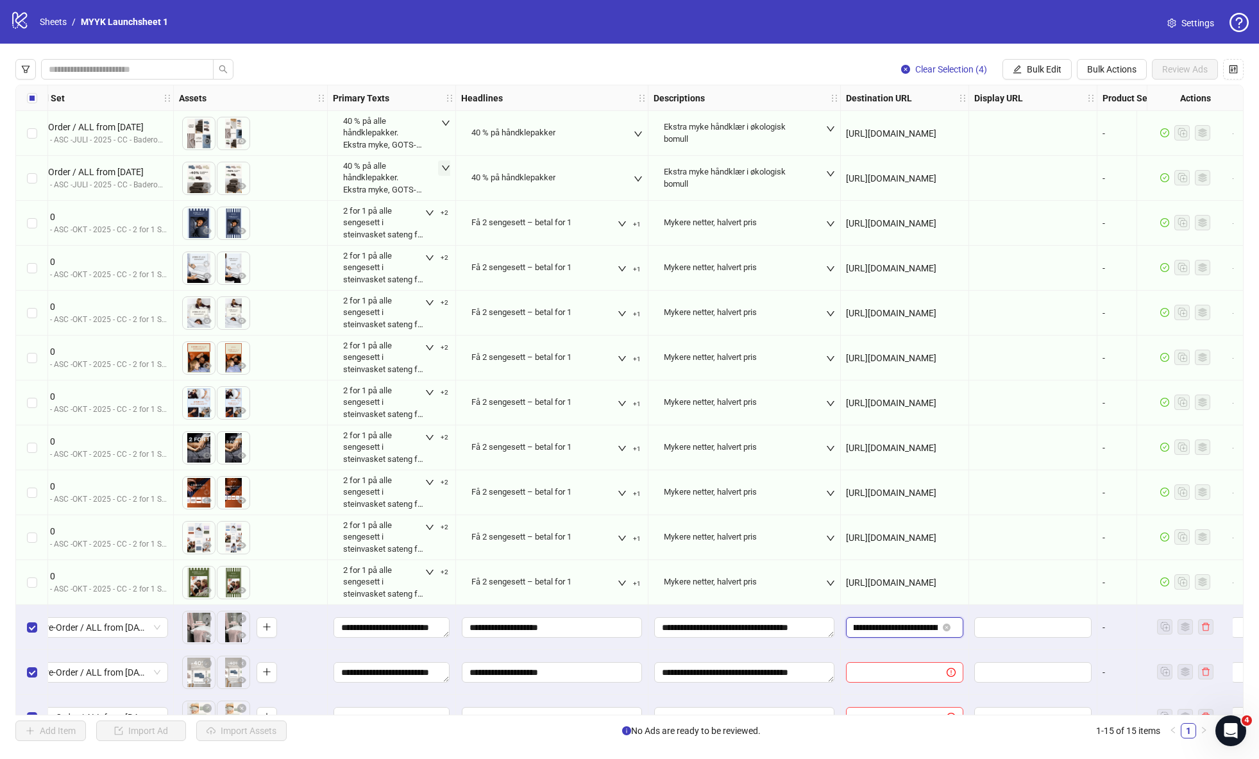
scroll to position [0, 23]
click at [900, 134] on span "[URL][DOMAIN_NAME]" at bounding box center [891, 133] width 90 height 10
click at [899, 134] on span "[URL][DOMAIN_NAME]" at bounding box center [891, 133] width 90 height 10
drag, startPoint x: 1067, startPoint y: 108, endPoint x: 1000, endPoint y: 99, distance: 67.4
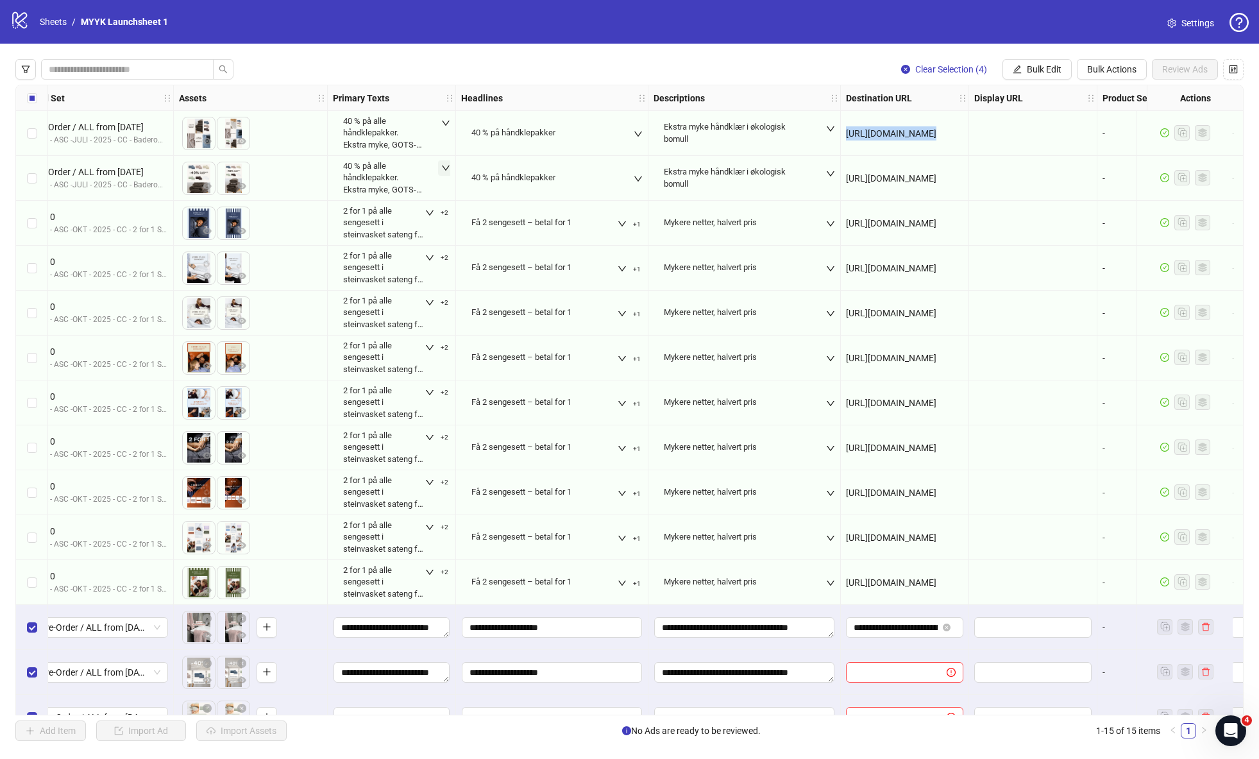
click at [1104, 98] on div "Ad Format Ad Name Campaign & Ad Set Assets Primary Texts Headlines Descriptions…" at bounding box center [536, 98] width 1841 height 0
drag, startPoint x: 968, startPoint y: 91, endPoint x: 1041, endPoint y: 115, distance: 76.9
click at [1141, 103] on div "Ad Format Ad Name Campaign & Ad Set Assets Primary Texts Headlines Descriptions…" at bounding box center [541, 98] width 1914 height 26
click at [937, 135] on span "[URL][DOMAIN_NAME]" at bounding box center [891, 133] width 90 height 10
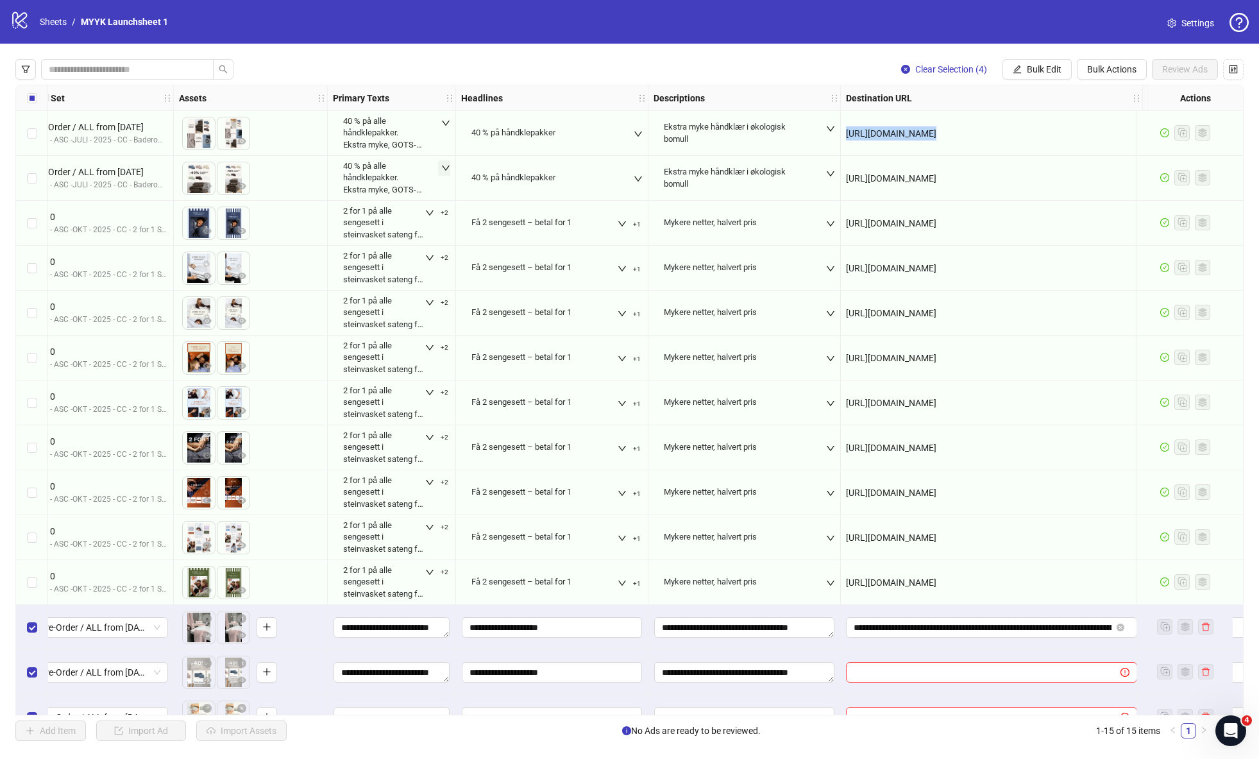
click at [937, 135] on span "[URL][DOMAIN_NAME]" at bounding box center [891, 133] width 90 height 10
copy span "[URL][DOMAIN_NAME]"
click at [931, 626] on input "**********" at bounding box center [983, 627] width 258 height 14
click at [932, 626] on input "**********" at bounding box center [983, 627] width 258 height 14
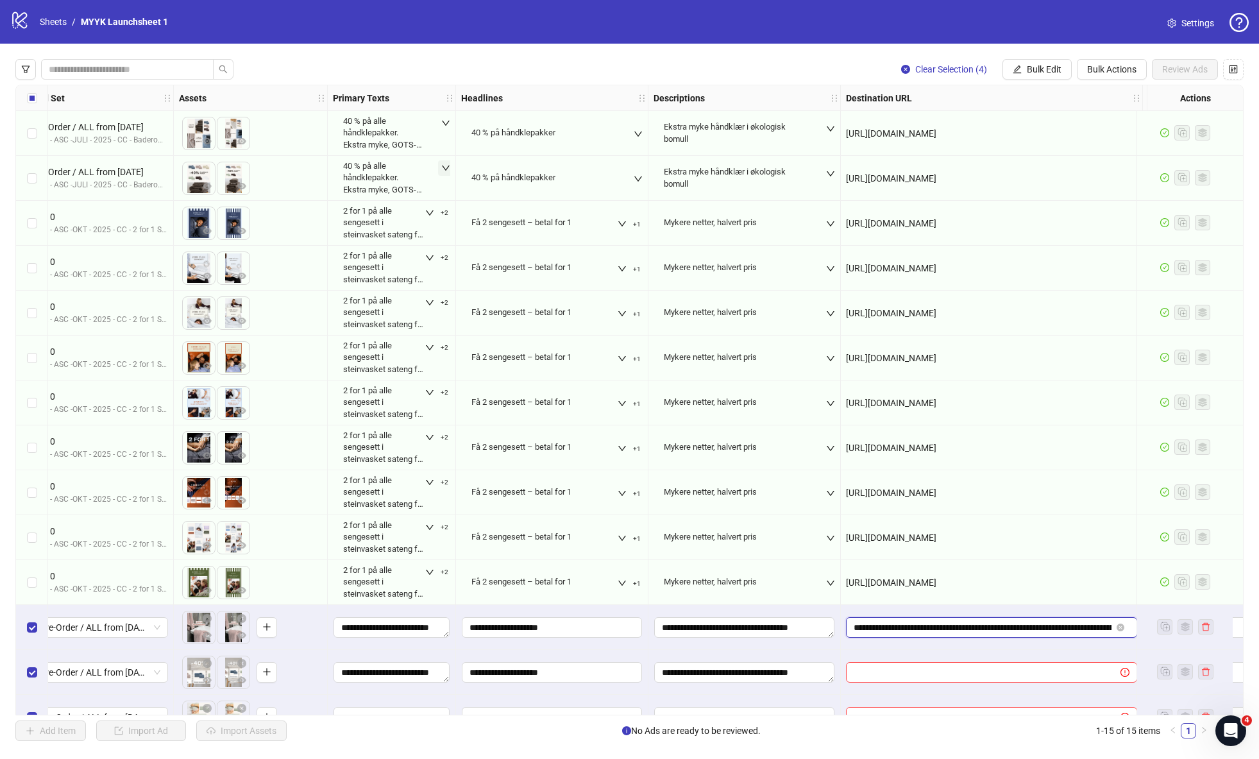
click at [932, 626] on input "**********" at bounding box center [983, 627] width 258 height 14
paste input "**********"
type input "**********"
click at [1039, 71] on span "Bulk Edit" at bounding box center [1044, 69] width 35 height 10
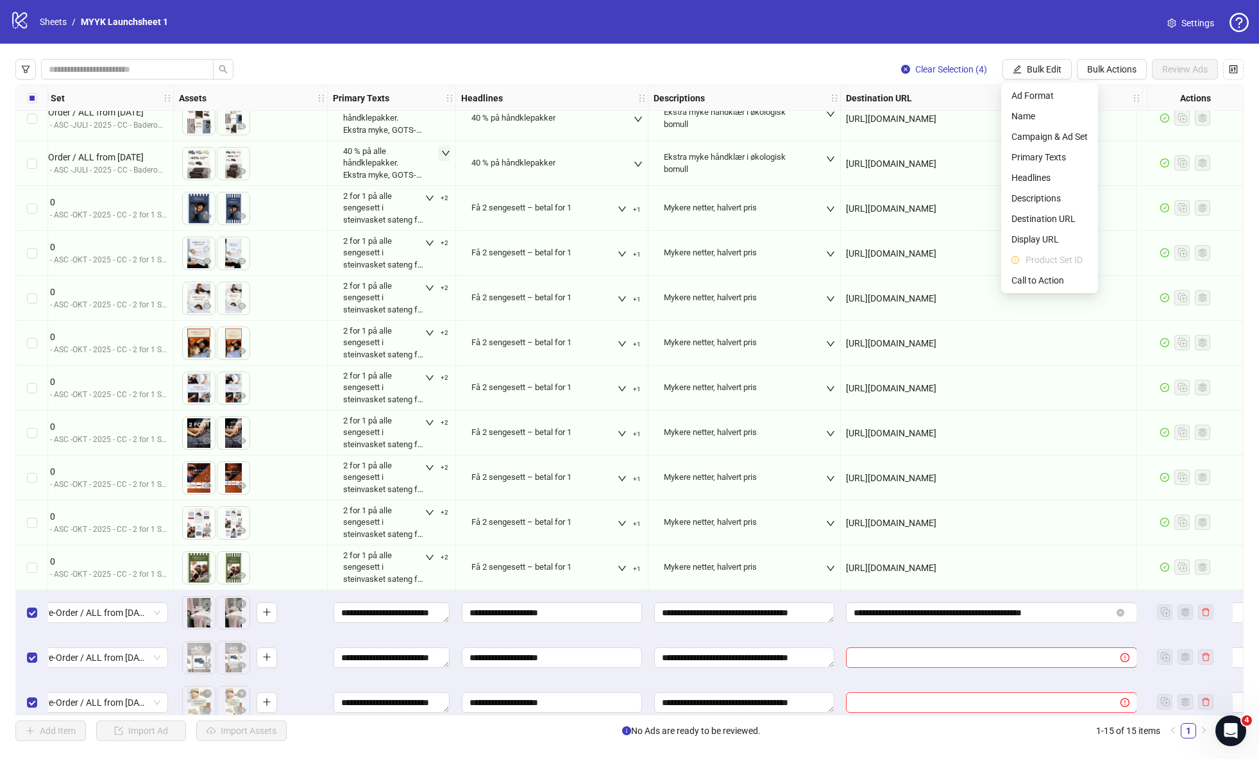
scroll to position [15, 432]
click at [1052, 214] on span "Destination URL" at bounding box center [1050, 219] width 76 height 14
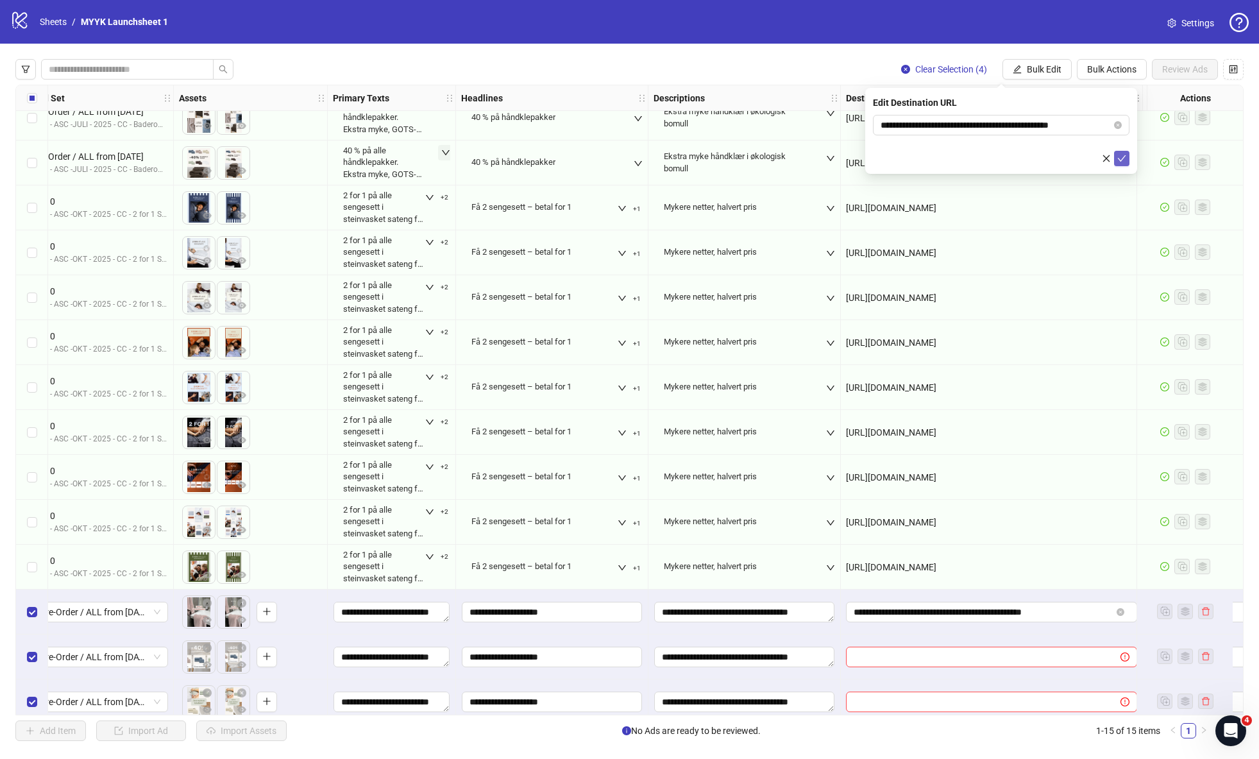
click at [1125, 156] on icon "check" at bounding box center [1122, 158] width 9 height 9
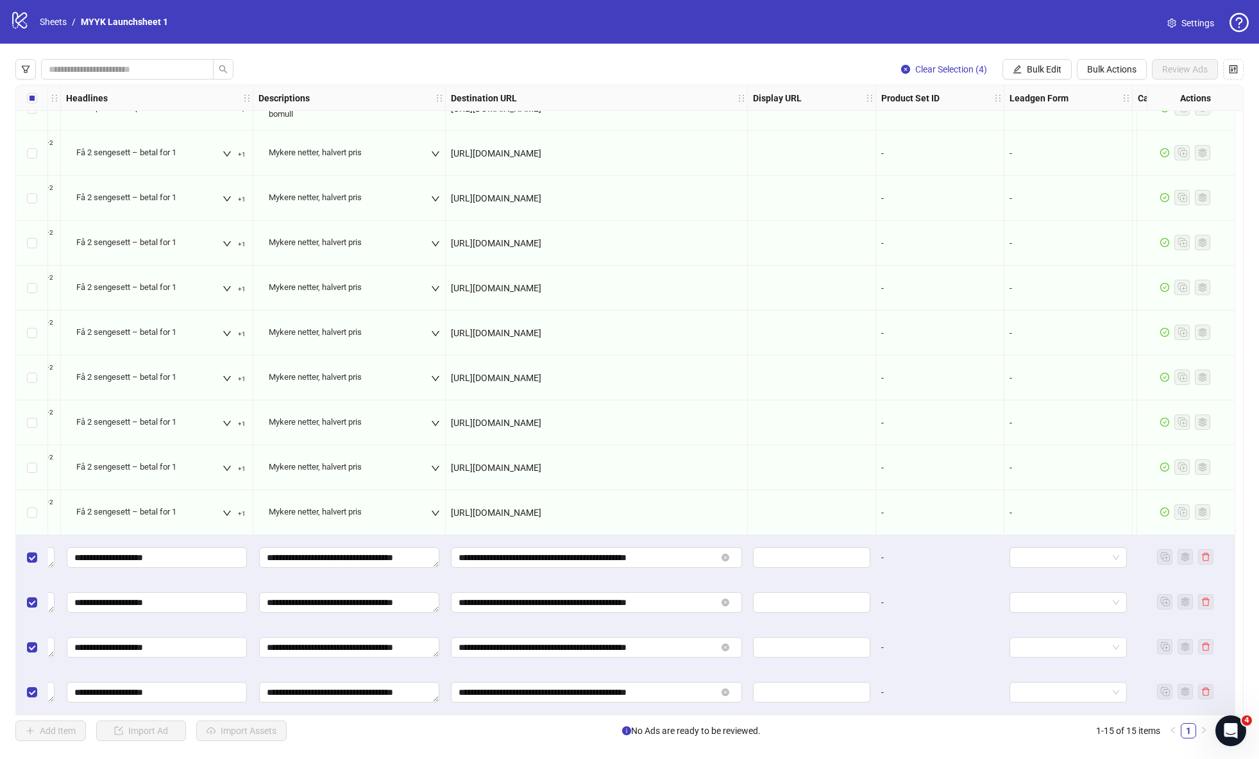
scroll to position [75, 926]
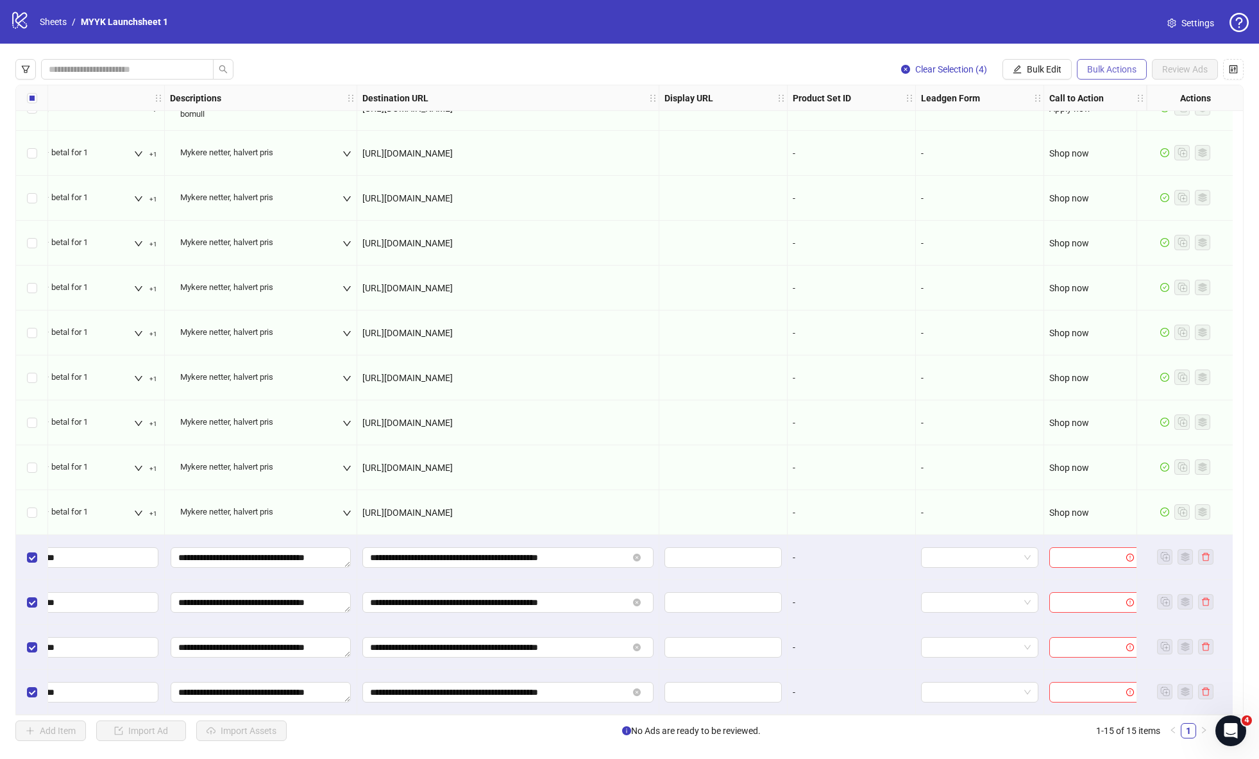
click at [1110, 69] on span "Bulk Actions" at bounding box center [1112, 69] width 49 height 10
click at [1047, 69] on span "Bulk Edit" at bounding box center [1044, 69] width 35 height 10
click at [1047, 280] on span "Call to Action" at bounding box center [1050, 280] width 76 height 14
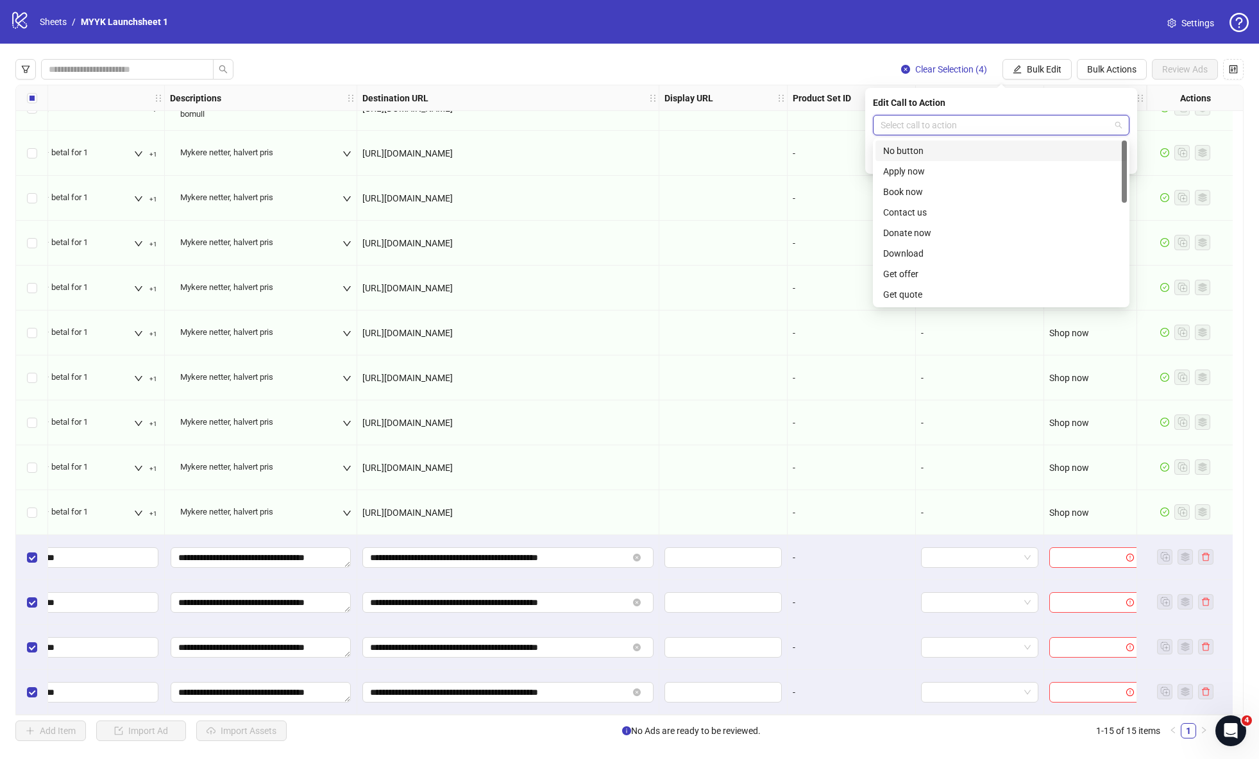
click at [1104, 123] on input "search" at bounding box center [996, 124] width 230 height 19
click at [925, 210] on div "Shop now" at bounding box center [1001, 209] width 236 height 14
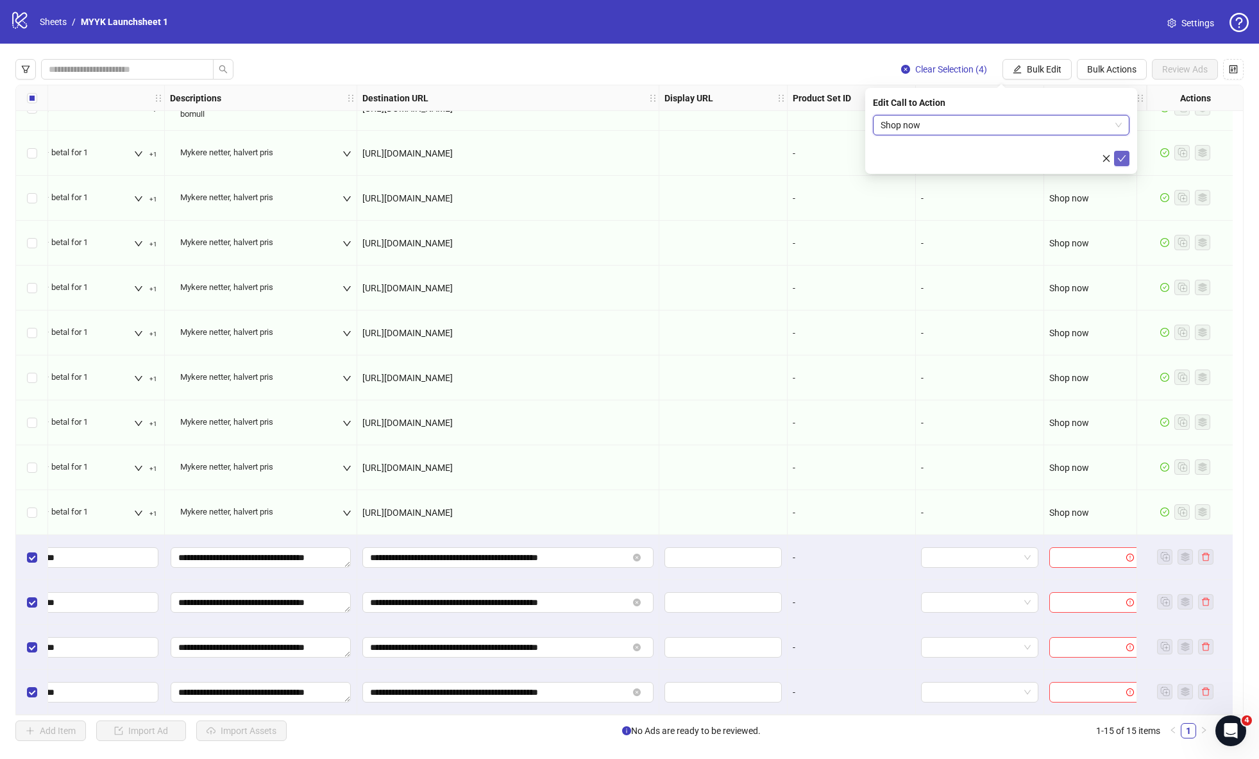
click at [1127, 159] on button "submit" at bounding box center [1121, 158] width 15 height 15
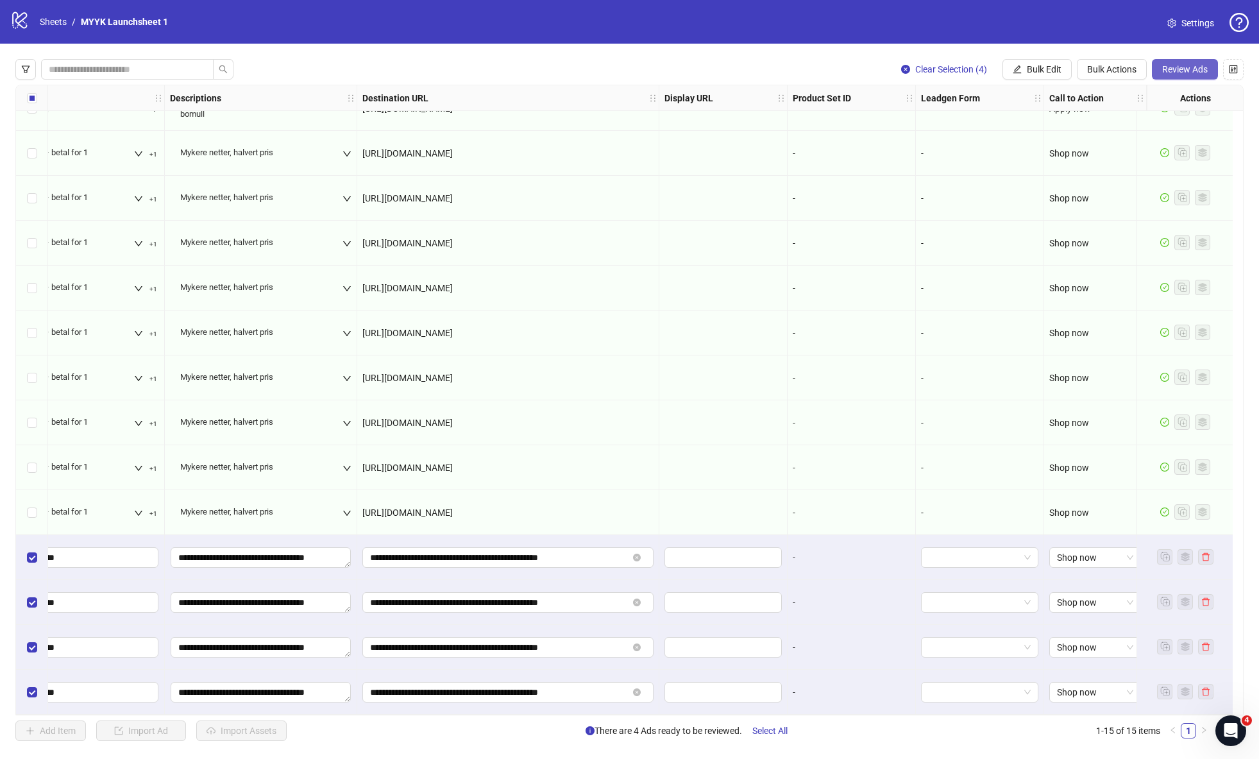
click at [1190, 69] on span "Review Ads" at bounding box center [1186, 69] width 46 height 10
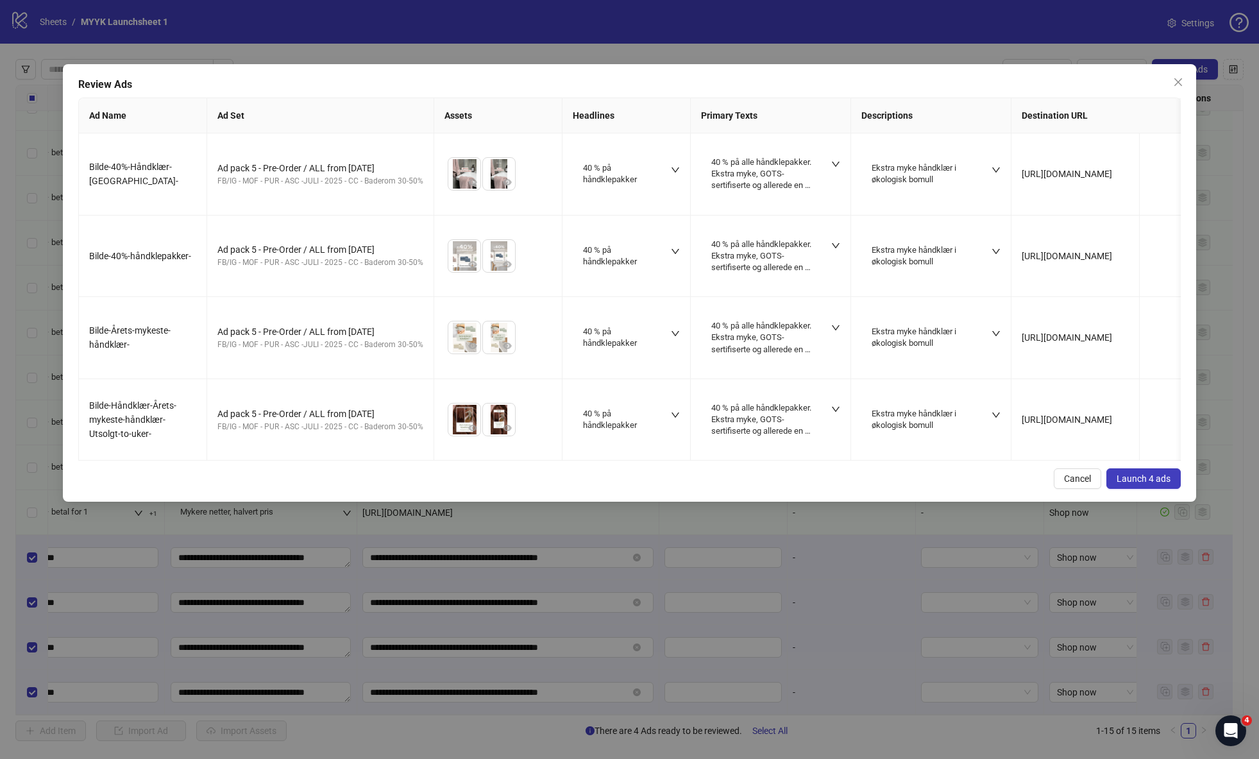
click at [1152, 479] on span "Launch 4 ads" at bounding box center [1144, 479] width 54 height 10
